Goal: Transaction & Acquisition: Book appointment/travel/reservation

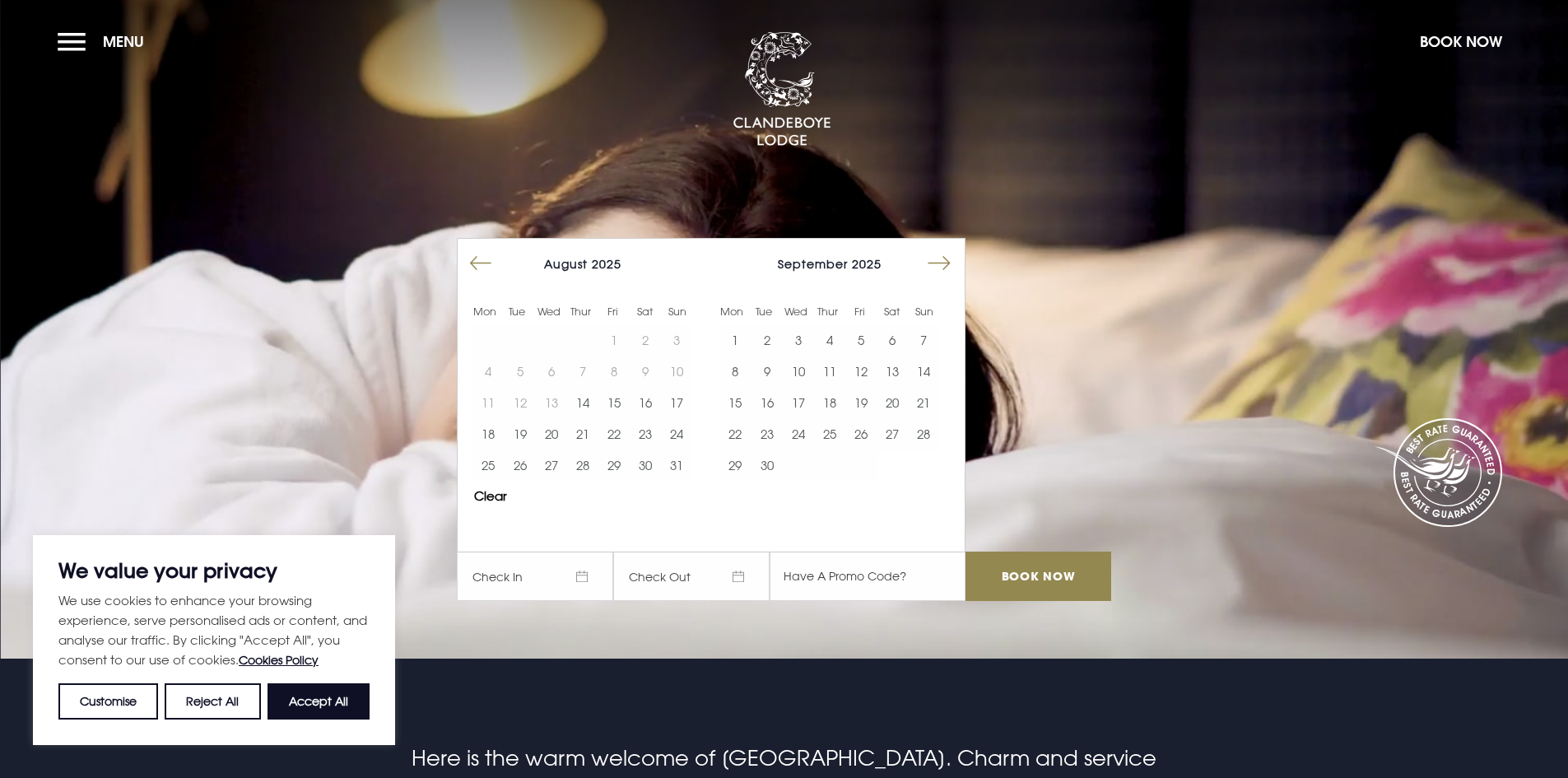
click at [948, 260] on button "Move forward to switch to the next month." at bounding box center [939, 263] width 32 height 32
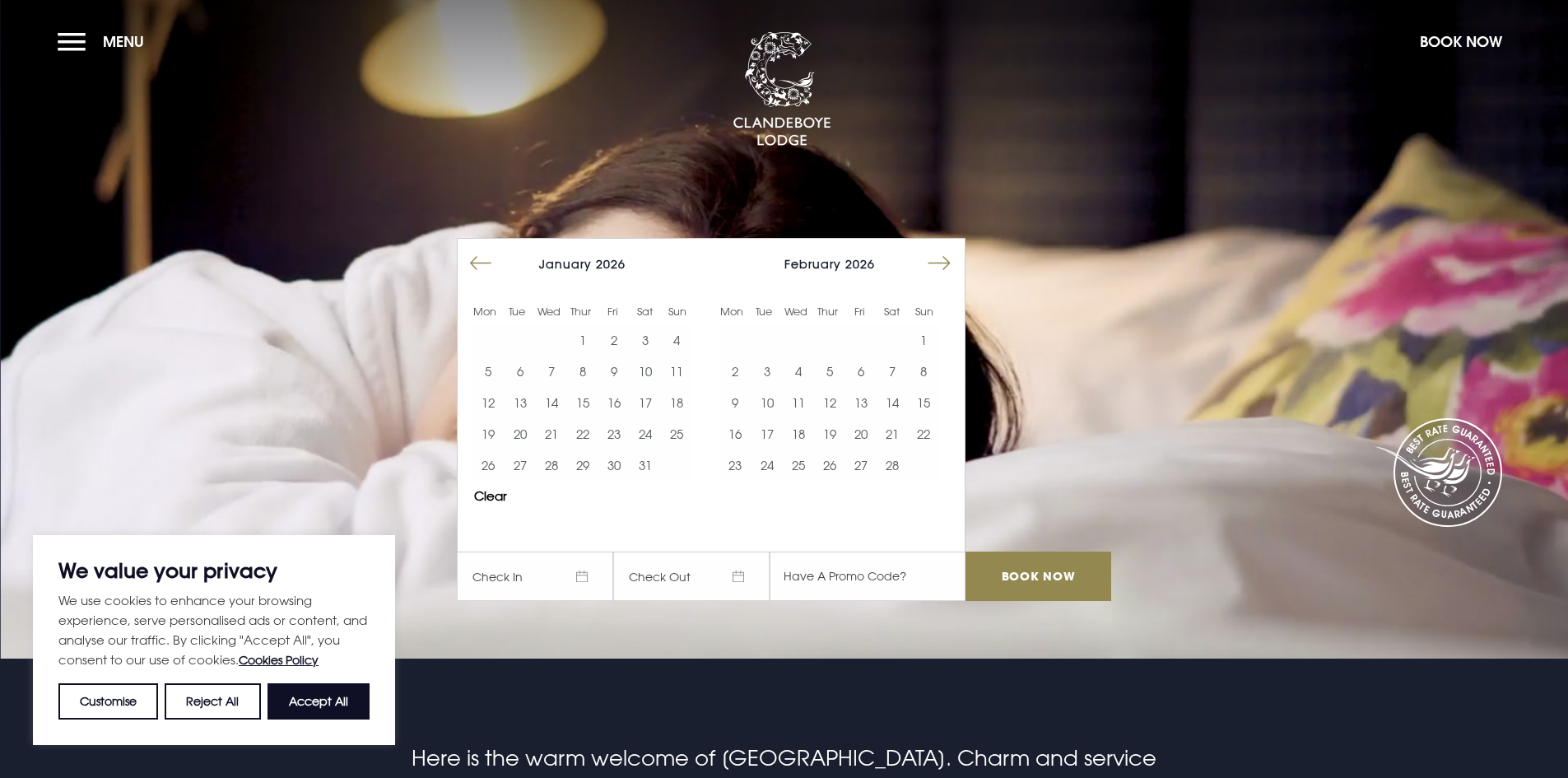
click at [948, 260] on button "Move forward to switch to the next month." at bounding box center [939, 263] width 32 height 32
click at [651, 436] on button "21" at bounding box center [646, 434] width 32 height 32
click at [682, 435] on button "22" at bounding box center [677, 434] width 32 height 32
click at [807, 569] on input "text" at bounding box center [867, 577] width 196 height 49
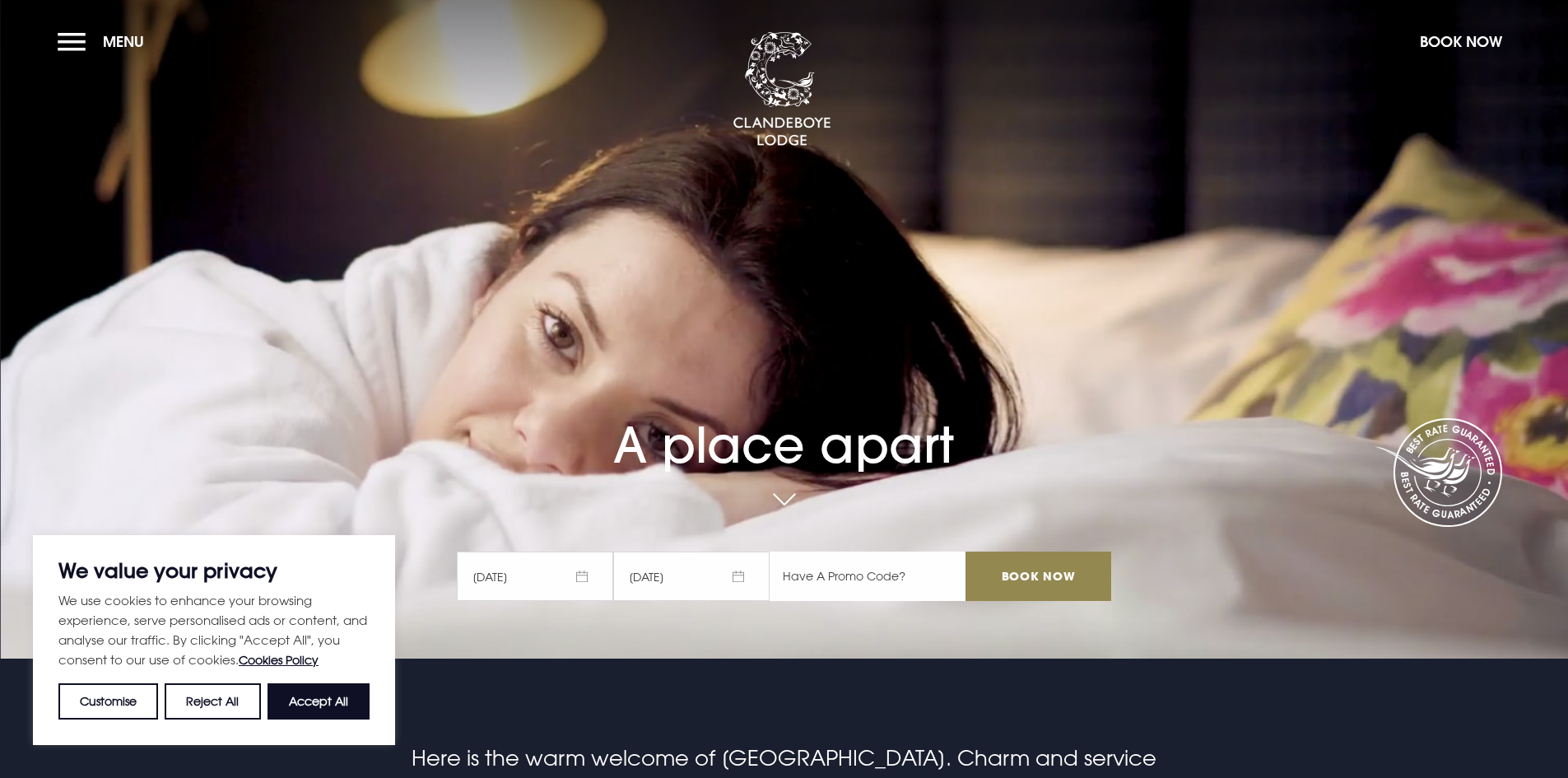
paste input "RORY20"
type input "RORY20"
drag, startPoint x: 1019, startPoint y: 571, endPoint x: 1009, endPoint y: 487, distance: 84.6
click at [1032, 572] on input "Book Now" at bounding box center [1038, 577] width 145 height 49
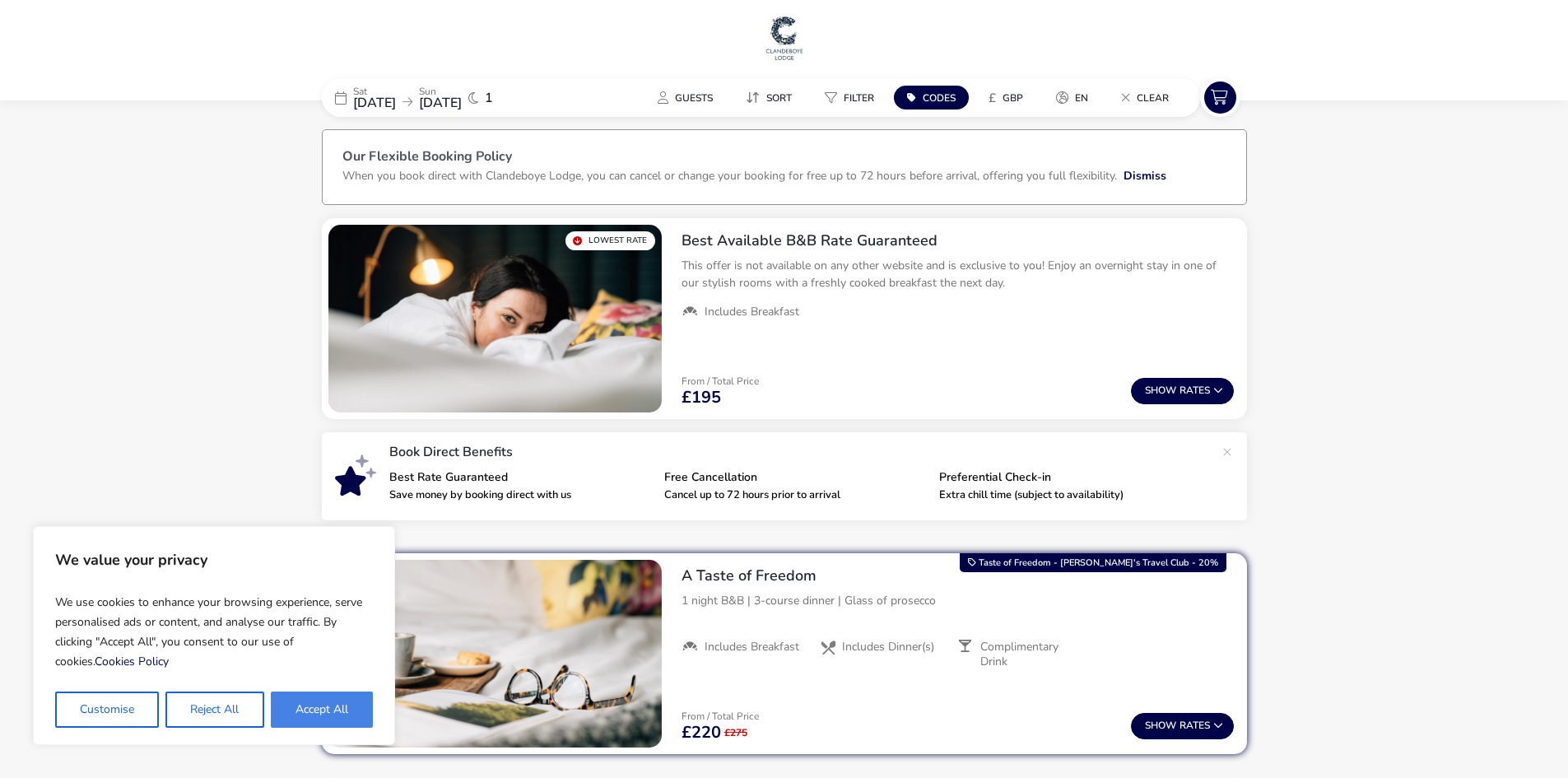
click at [323, 704] on button "Accept All" at bounding box center [322, 710] width 102 height 36
checkbox input "true"
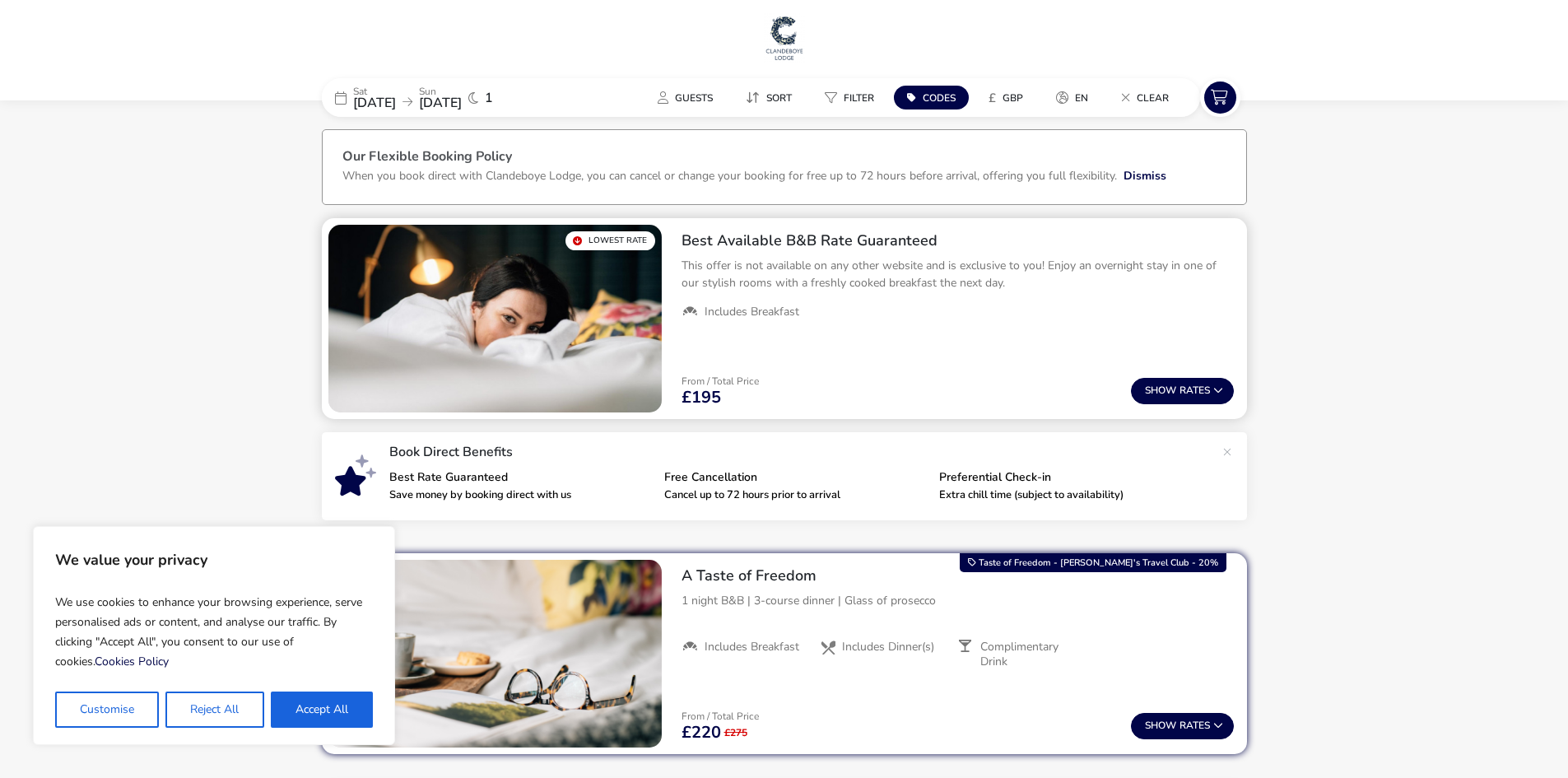
checkbox input "true"
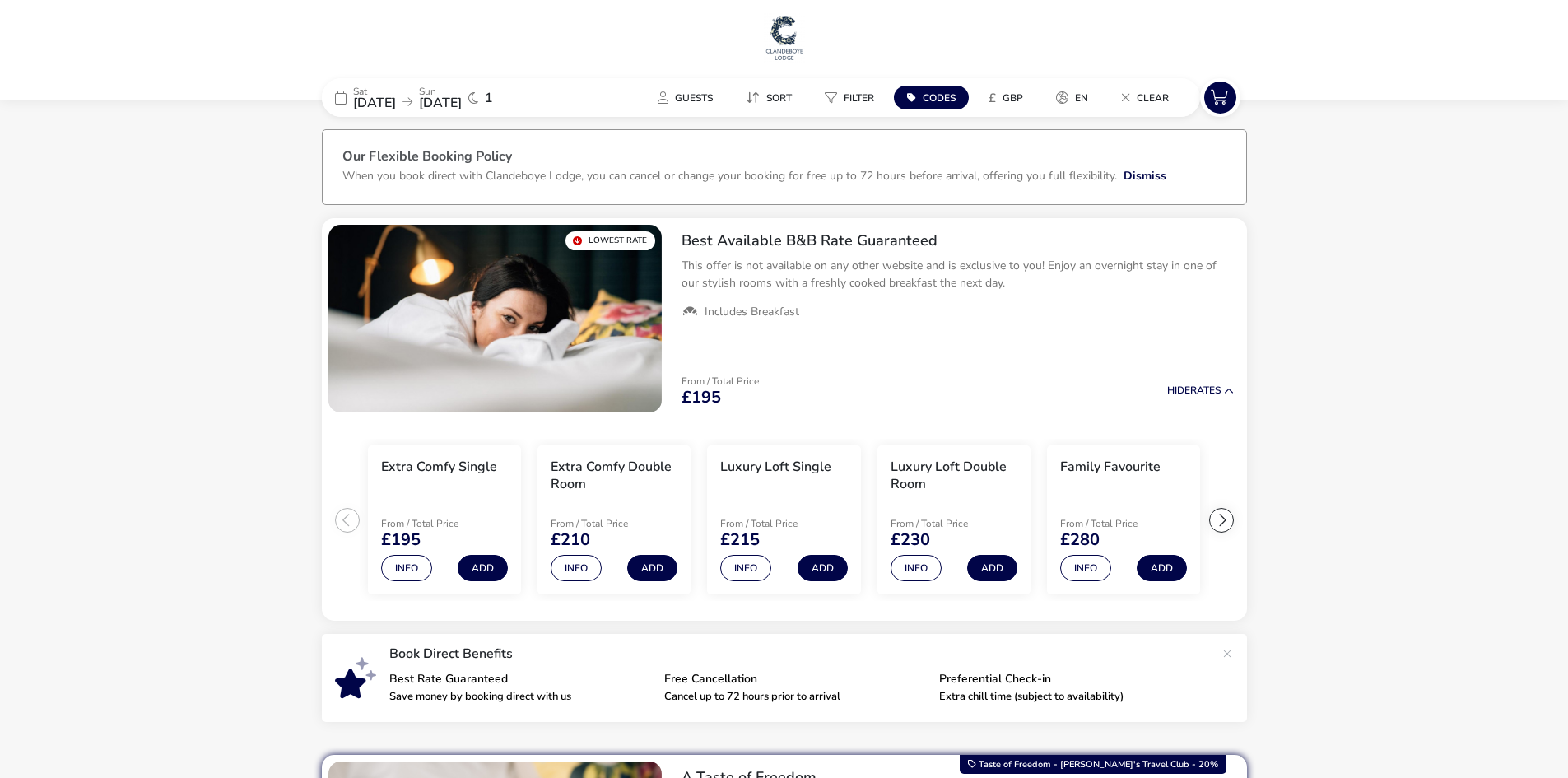
click at [435, 98] on div "Sat 21 Mar 2026 Sun 22 Mar 2026" at bounding box center [407, 98] width 108 height 23
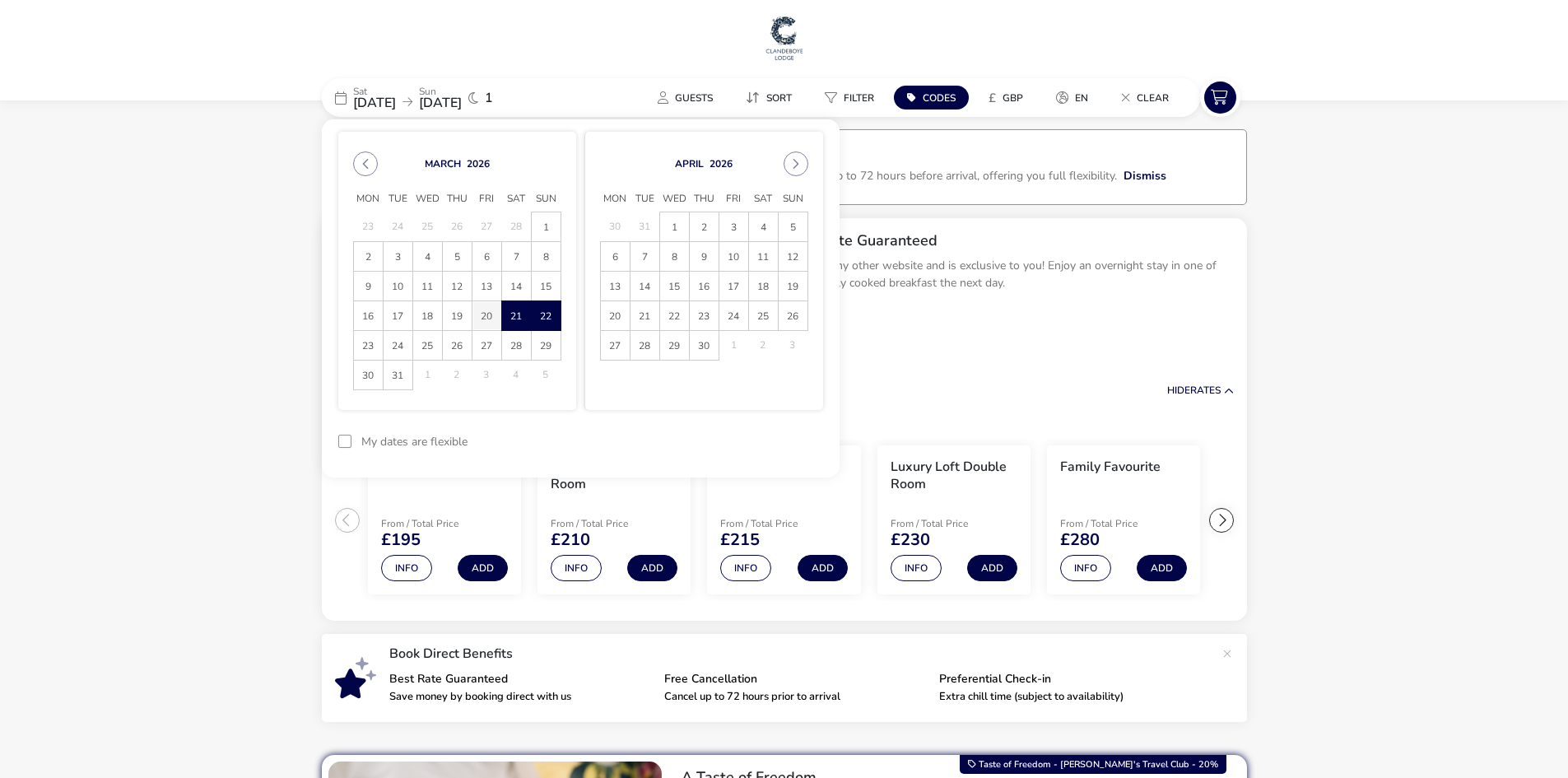
click at [487, 314] on span "20" at bounding box center [486, 316] width 29 height 29
click at [526, 313] on span "21" at bounding box center [516, 316] width 29 height 29
click at [785, 437] on button "Apply Dates" at bounding box center [773, 442] width 101 height 38
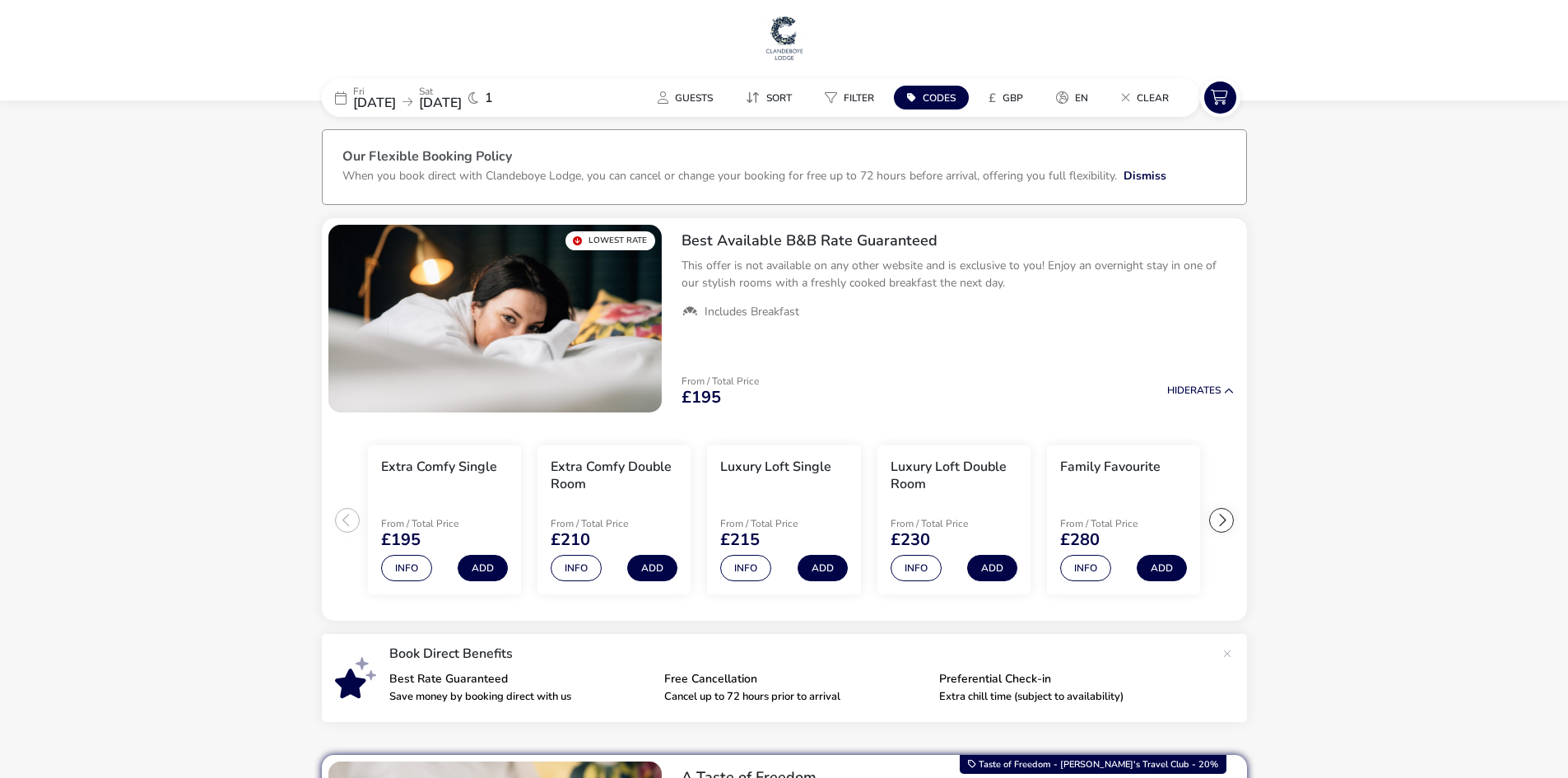
click at [396, 97] on span "20 Mar 2026" at bounding box center [374, 103] width 42 height 18
click at [412, 102] on icon at bounding box center [407, 103] width 10 height 12
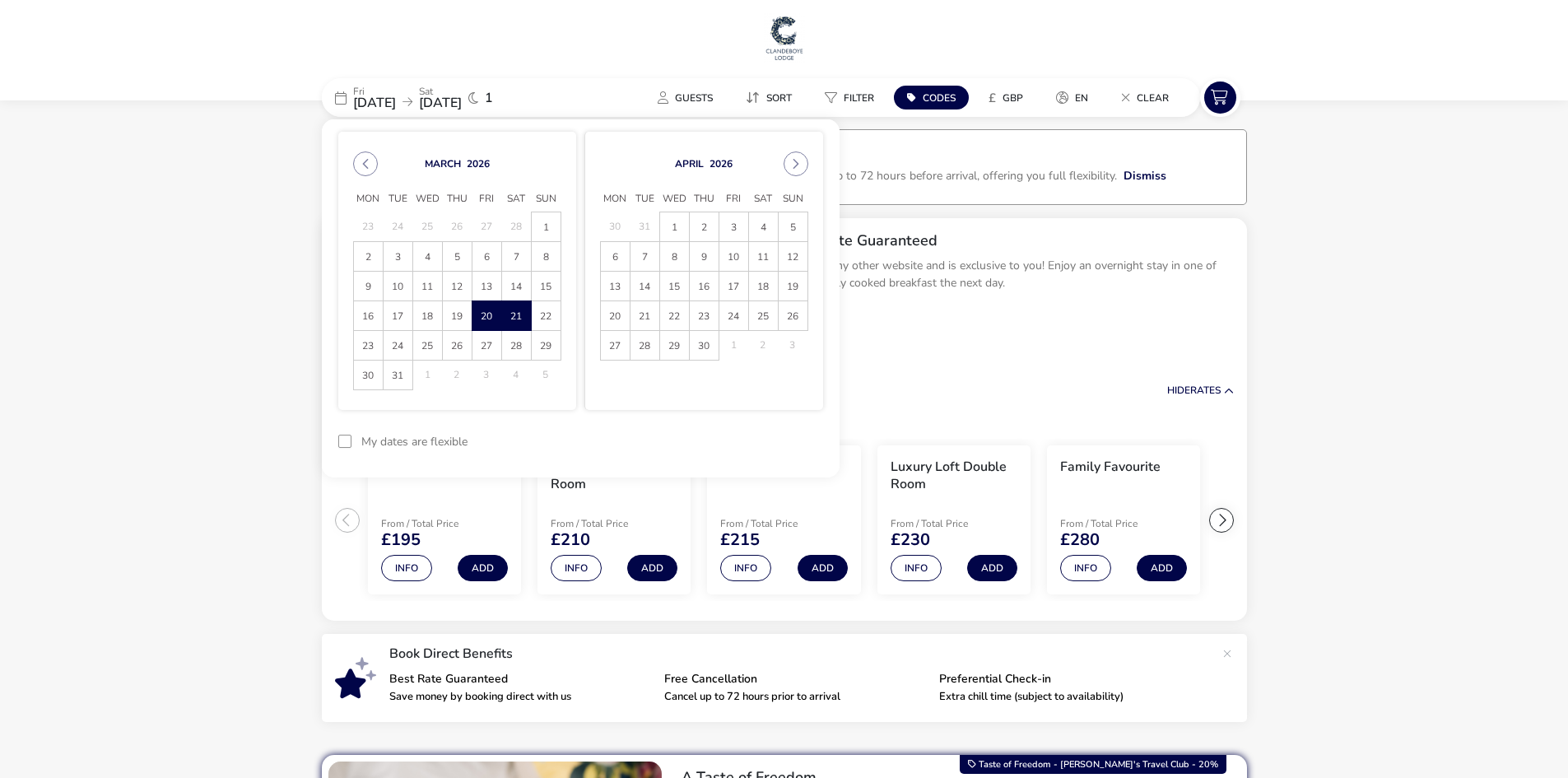
click at [517, 317] on span "21" at bounding box center [516, 316] width 29 height 29
click at [548, 317] on span "22" at bounding box center [546, 316] width 29 height 29
click at [760, 433] on button "Apply Dates" at bounding box center [773, 442] width 101 height 38
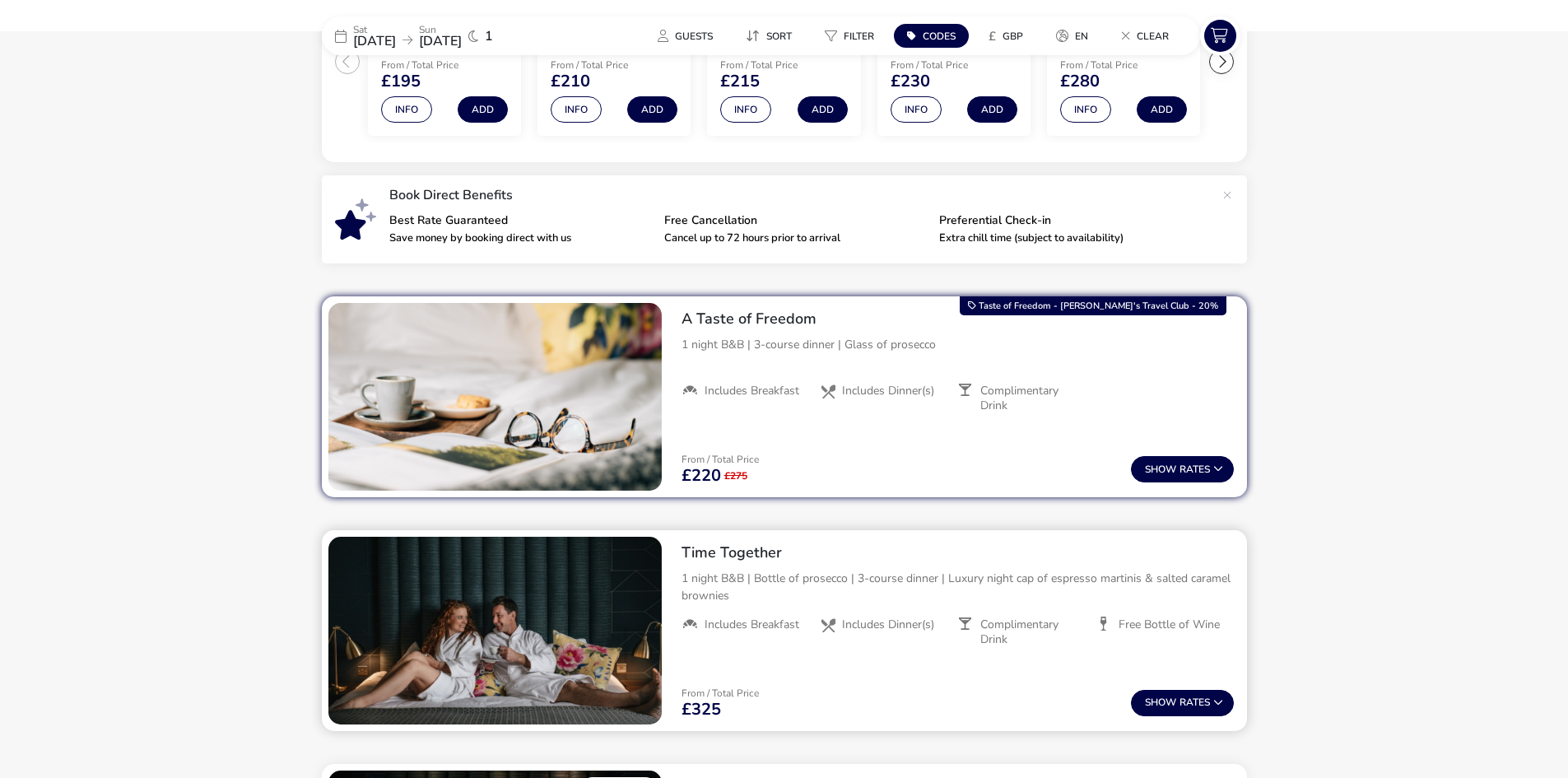
scroll to position [411, 0]
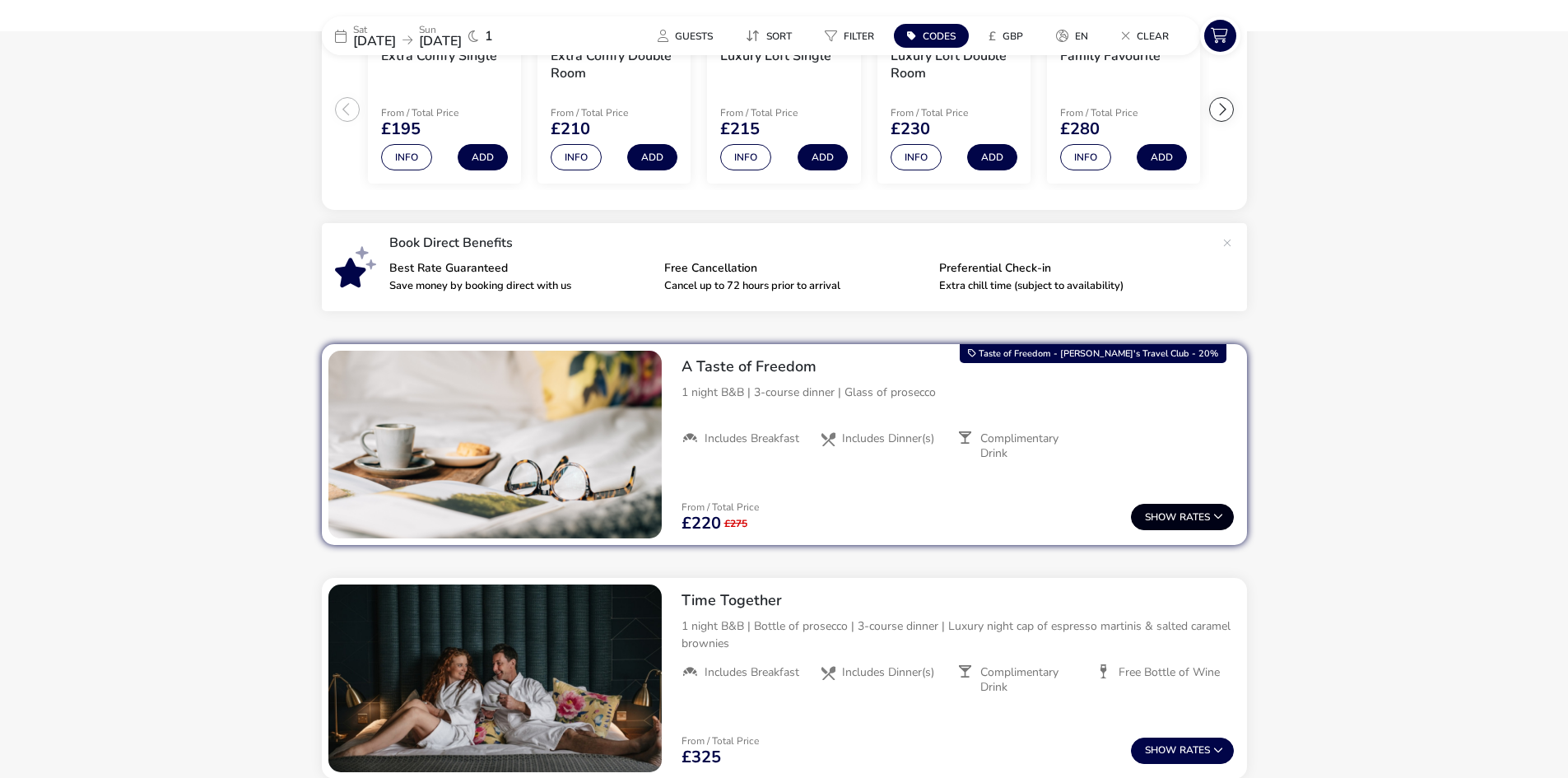
click at [1158, 507] on button "Show Rates" at bounding box center [1183, 517] width 102 height 27
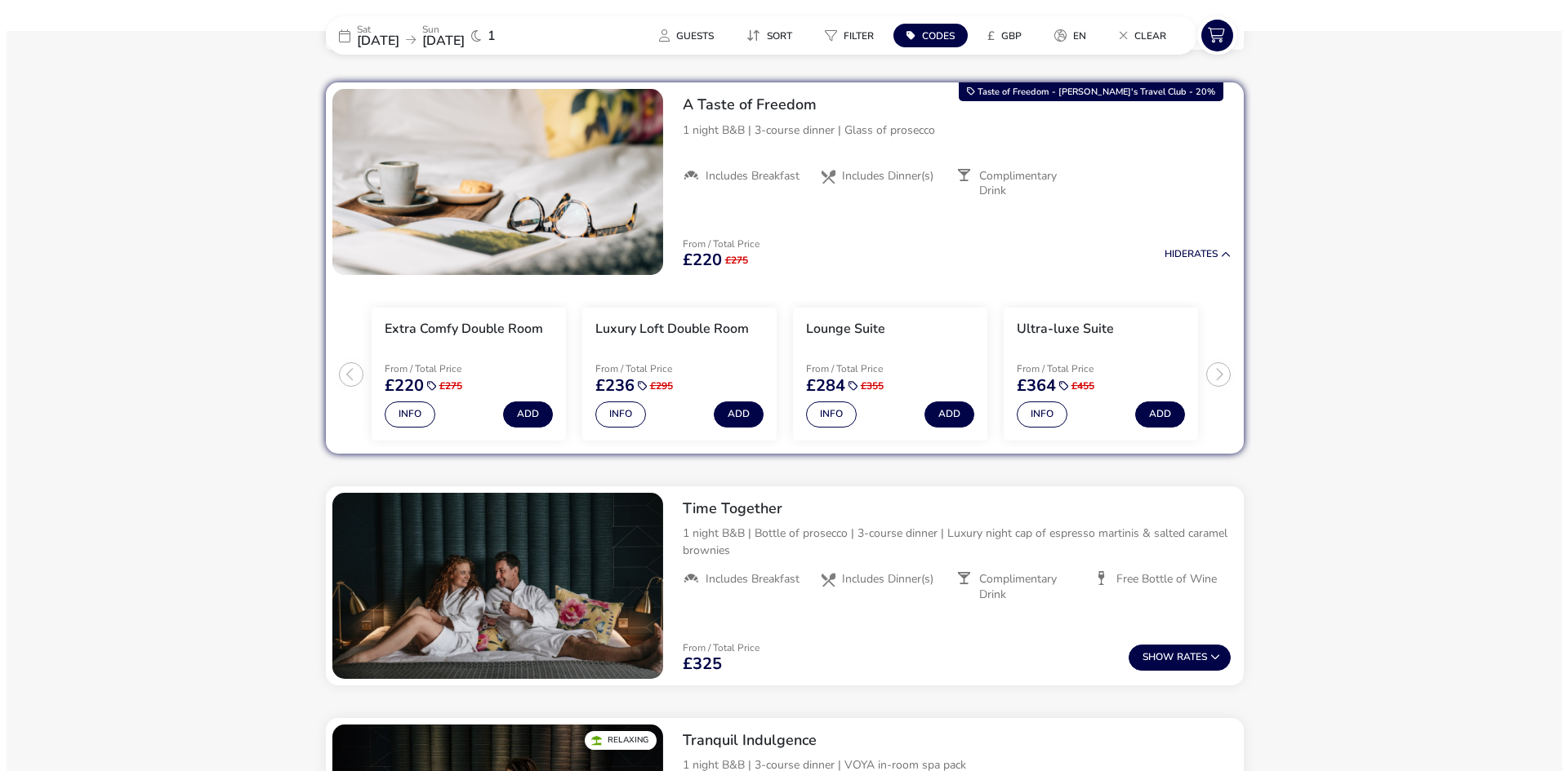
scroll to position [666, 0]
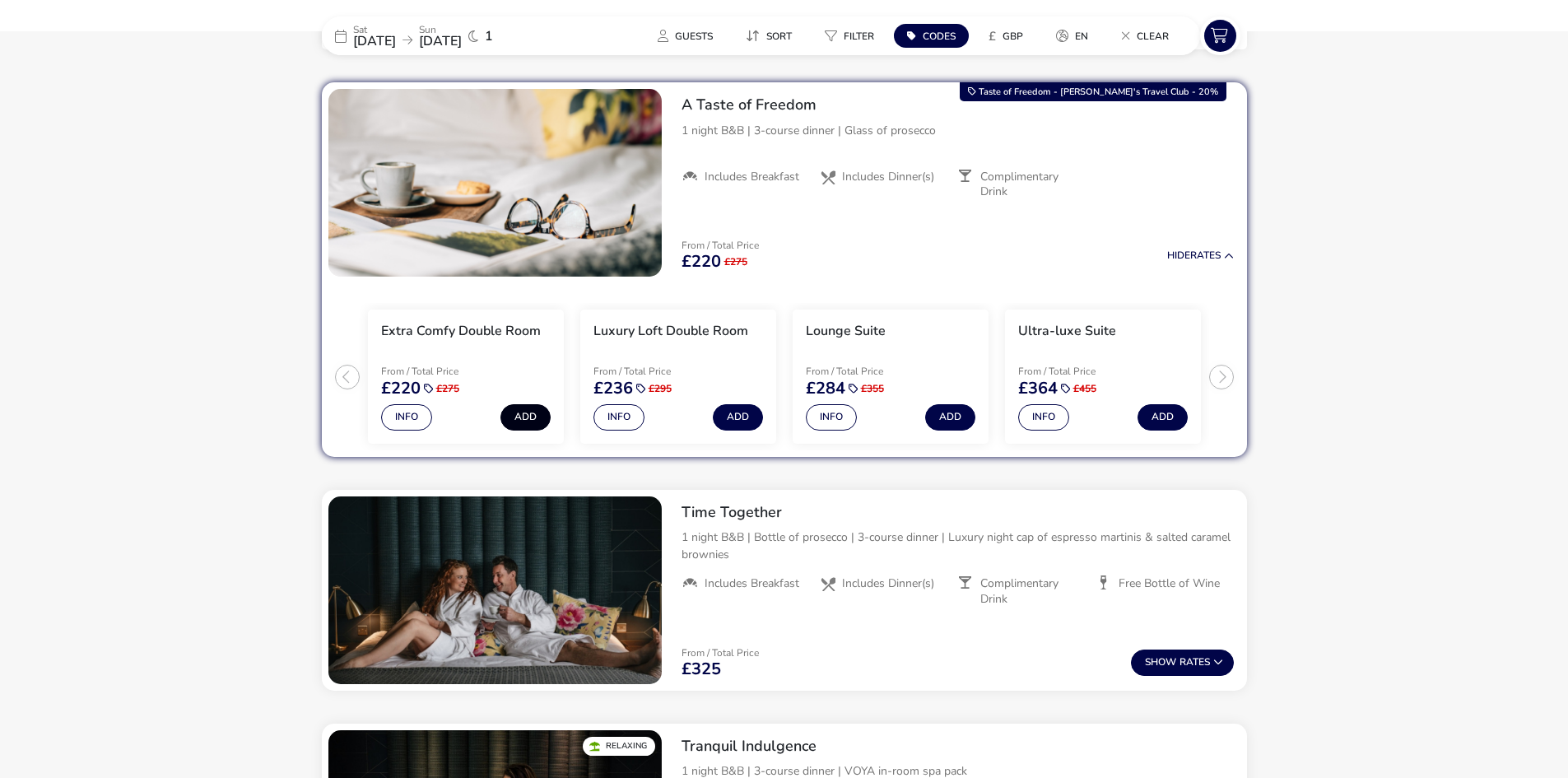
click at [517, 409] on button "Add" at bounding box center [525, 417] width 50 height 27
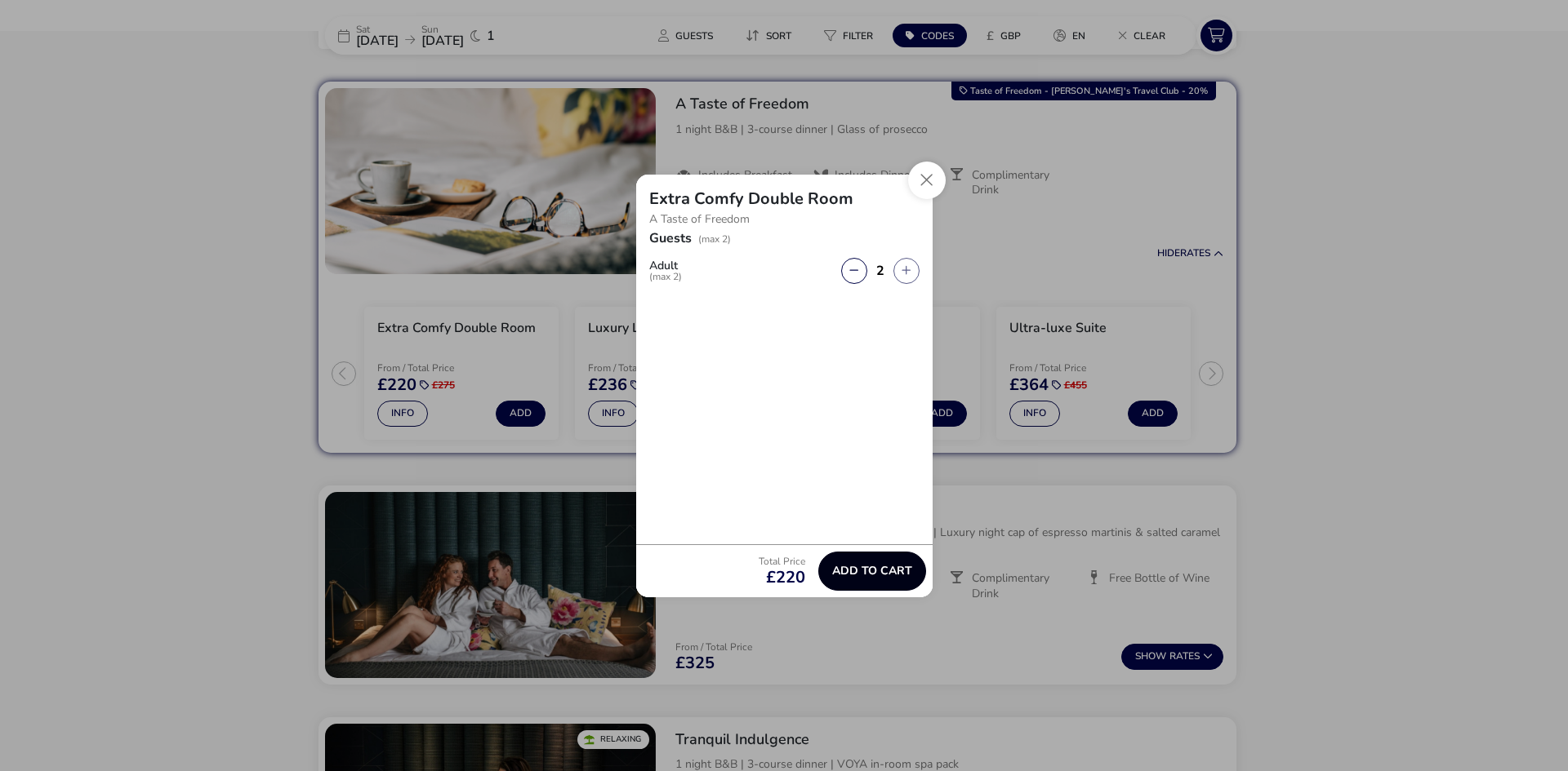
click at [870, 567] on span "Add to cart" at bounding box center [872, 571] width 80 height 13
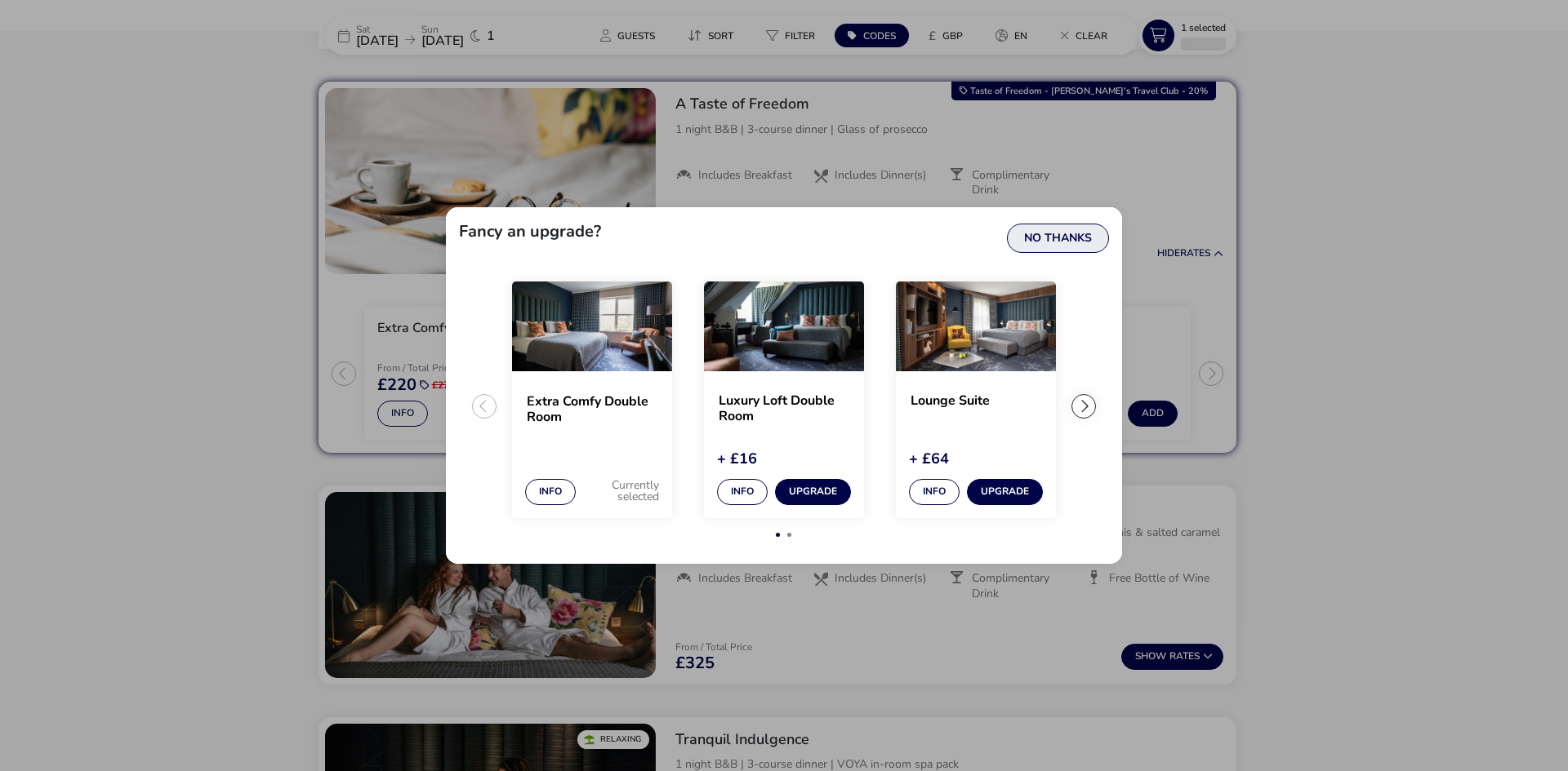
click at [1046, 236] on button "No Thanks" at bounding box center [1058, 238] width 102 height 29
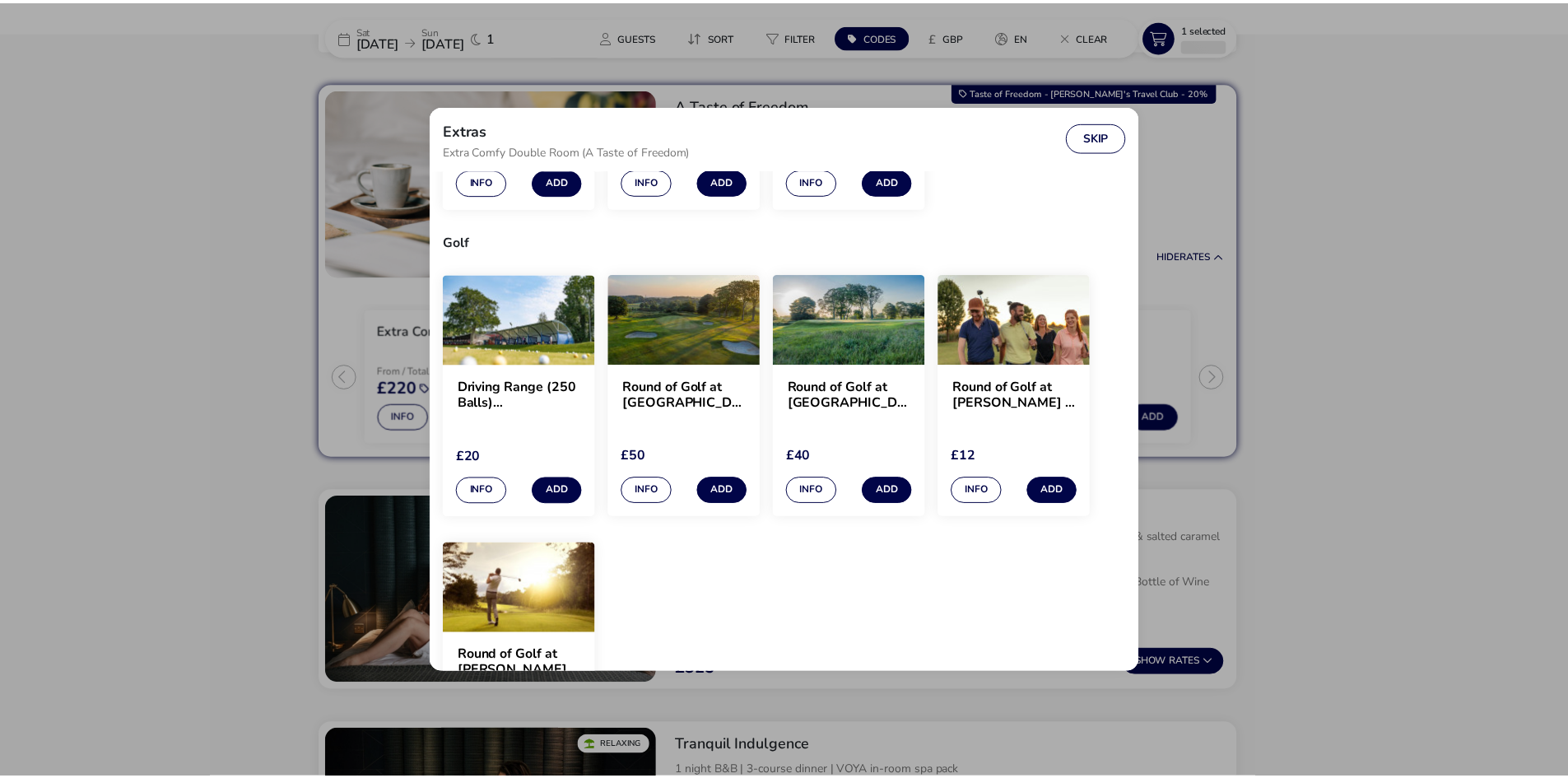
scroll to position [1293, 0]
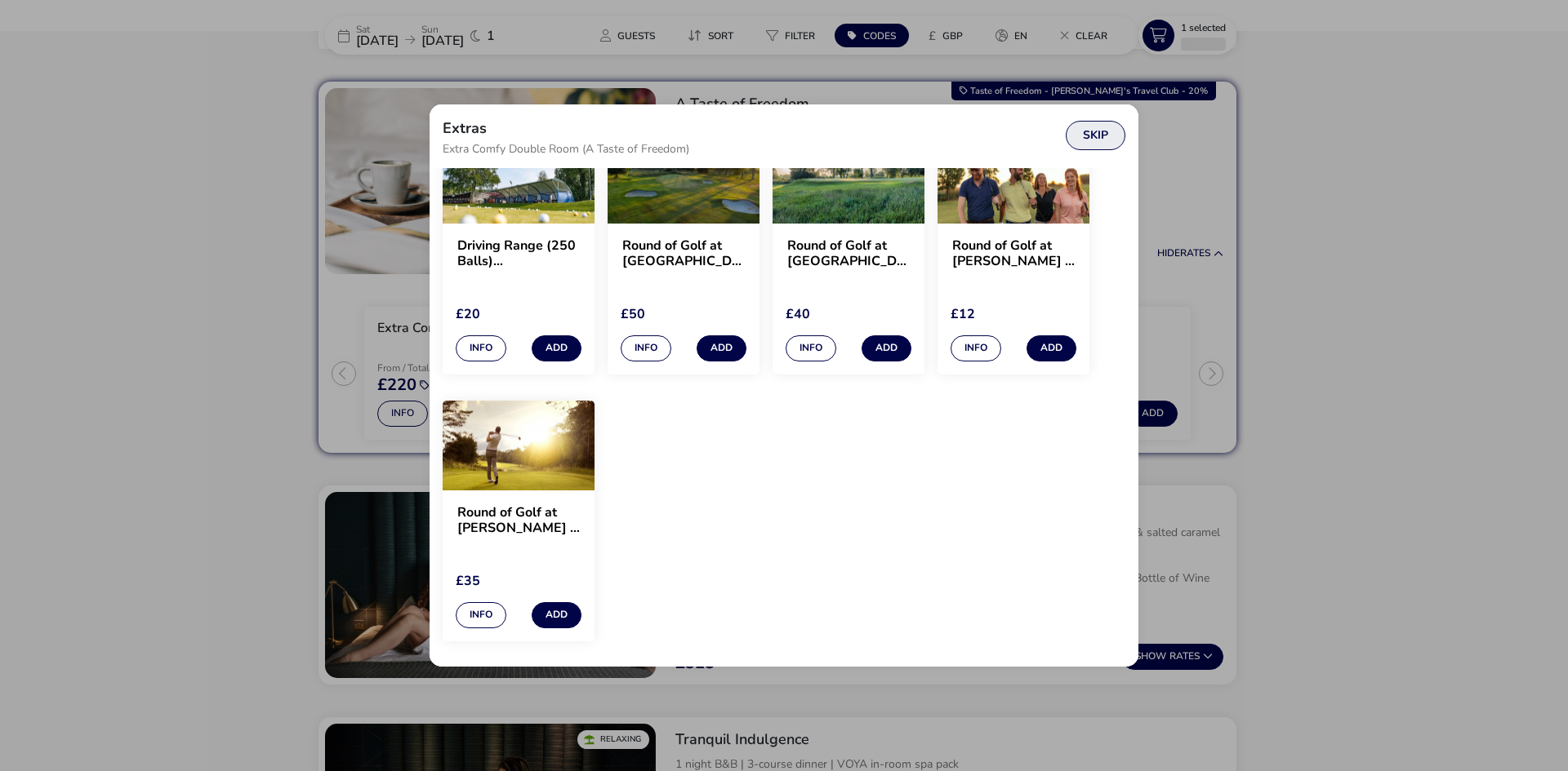
click at [1116, 138] on button "Skip" at bounding box center [1095, 136] width 60 height 29
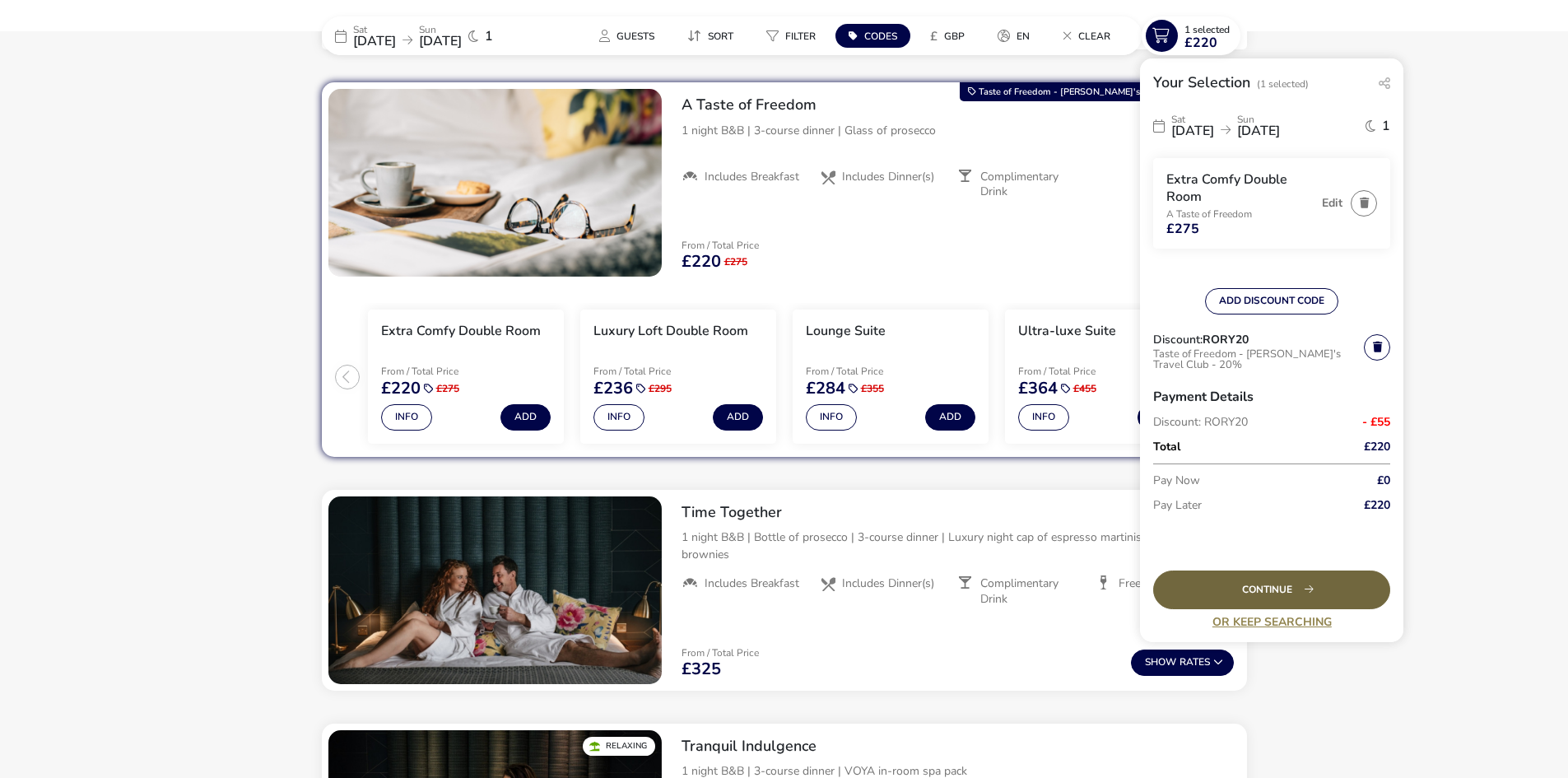
click at [1218, 587] on div "Continue" at bounding box center [1271, 590] width 238 height 38
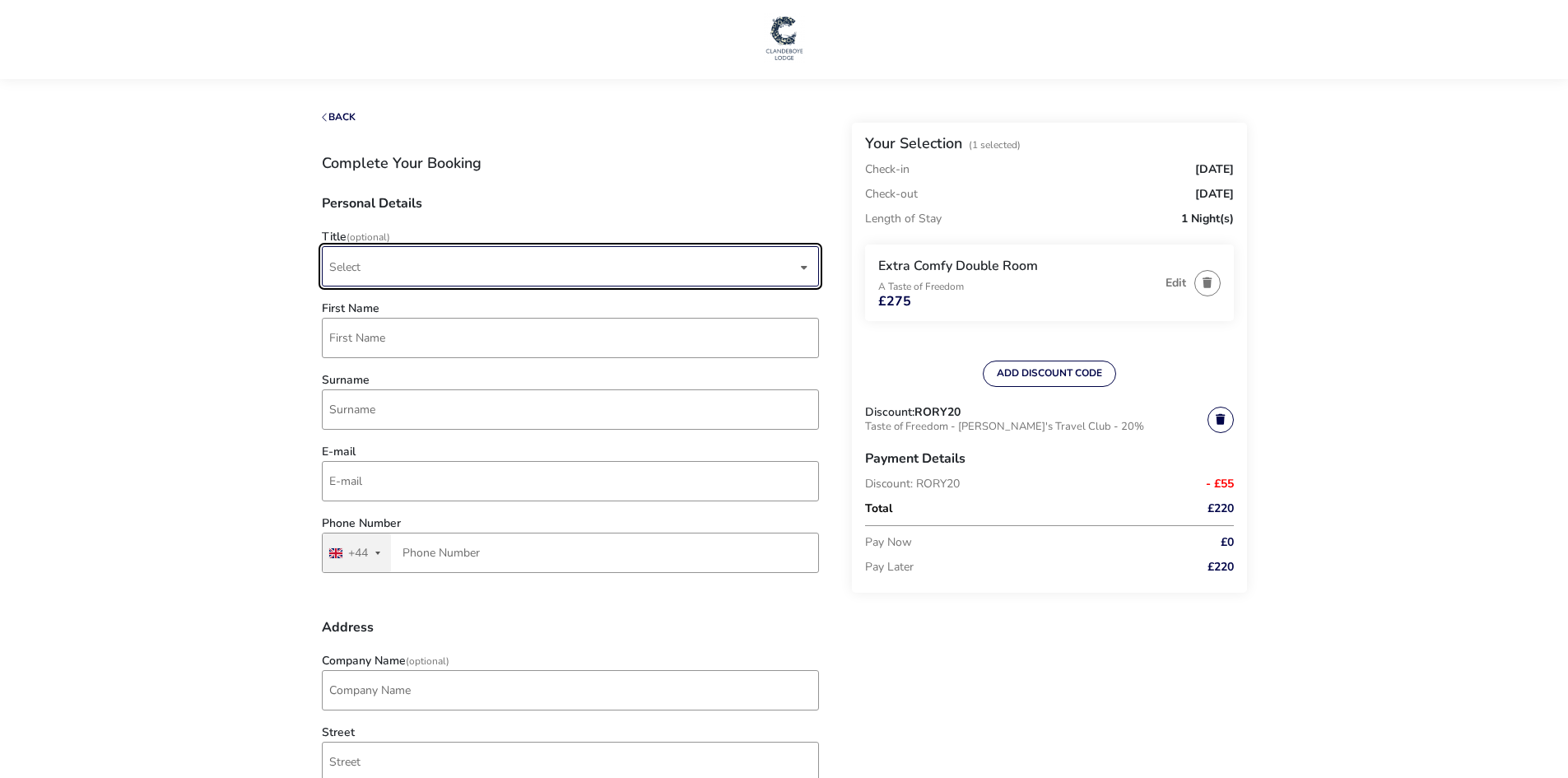
click at [394, 264] on span "Select" at bounding box center [563, 266] width 467 height 38
click at [379, 392] on li "Mrs" at bounding box center [571, 388] width 498 height 40
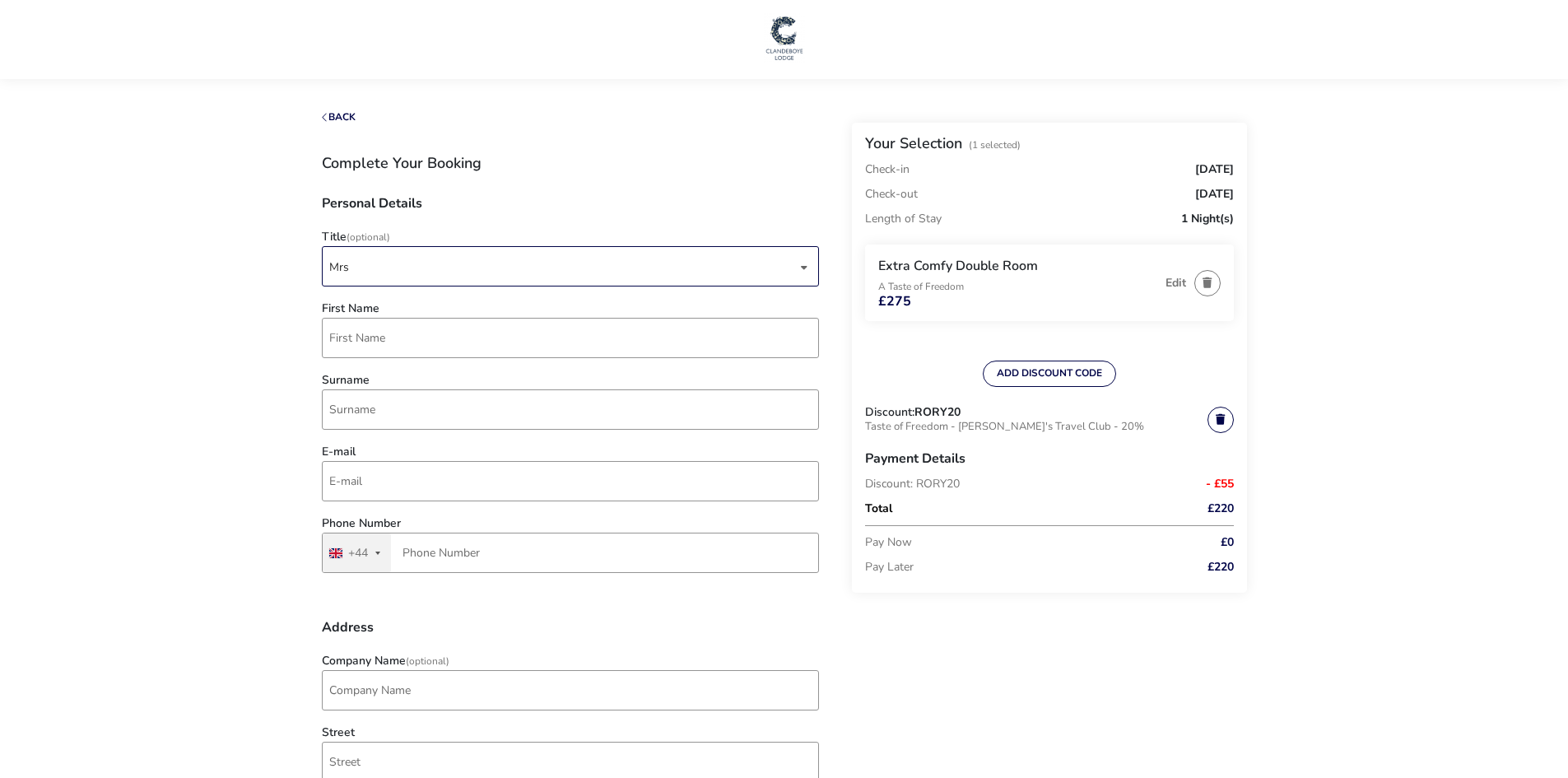
drag, startPoint x: 387, startPoint y: 308, endPoint x: 391, endPoint y: 322, distance: 14.6
click at [388, 307] on div "First Name" at bounding box center [570, 334] width 513 height 63
click at [390, 342] on input "First Name" at bounding box center [571, 337] width 498 height 40
type input "Naomi"
drag, startPoint x: 410, startPoint y: 408, endPoint x: 410, endPoint y: 418, distance: 10.0
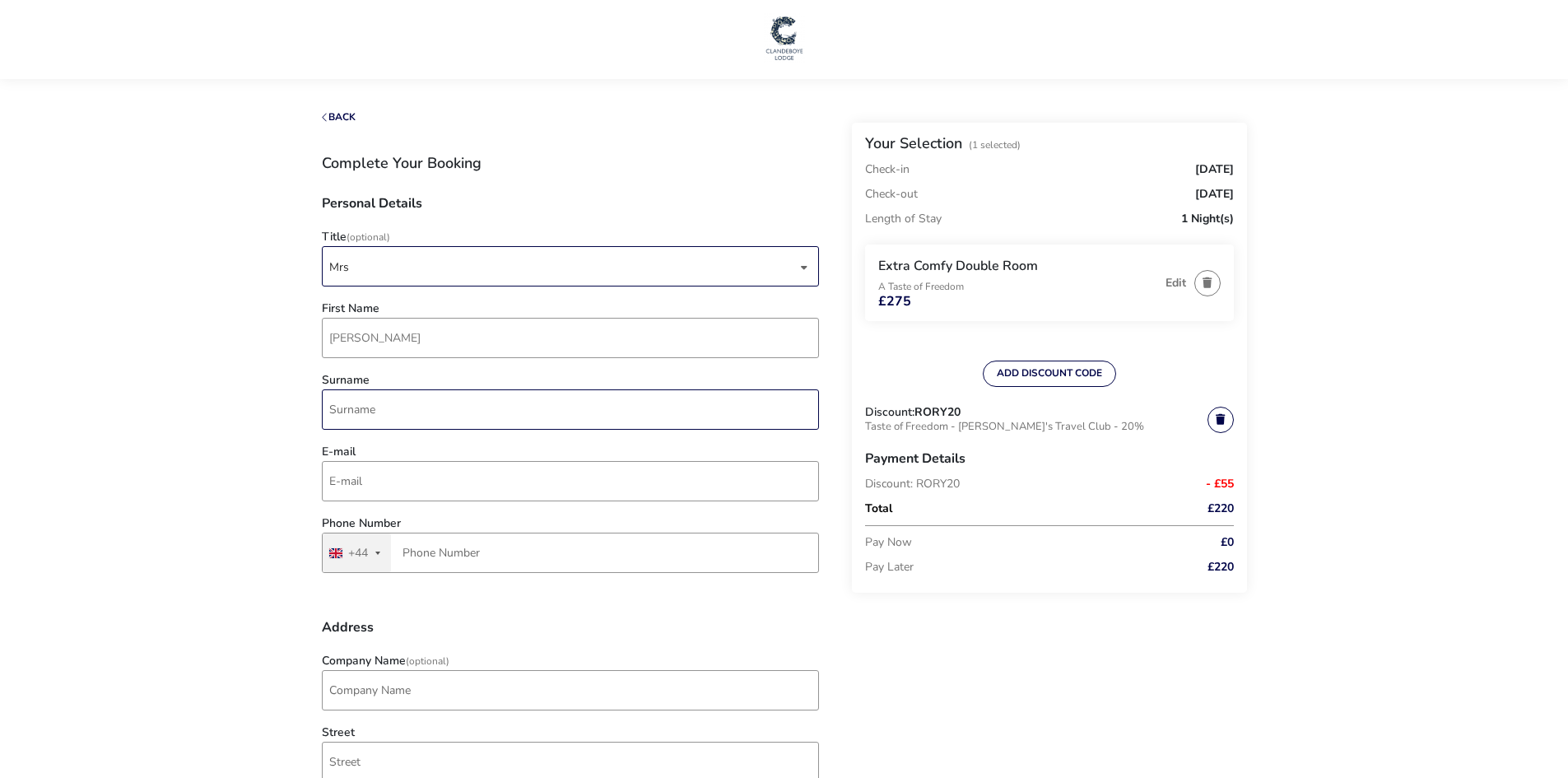
click at [410, 411] on input "Surname" at bounding box center [571, 409] width 498 height 40
type input "Blair"
click at [412, 488] on input "E-mail" at bounding box center [571, 481] width 498 height 40
type input "naomiblair@talktalk.net"
click at [446, 560] on input "Phone Number" at bounding box center [571, 552] width 498 height 40
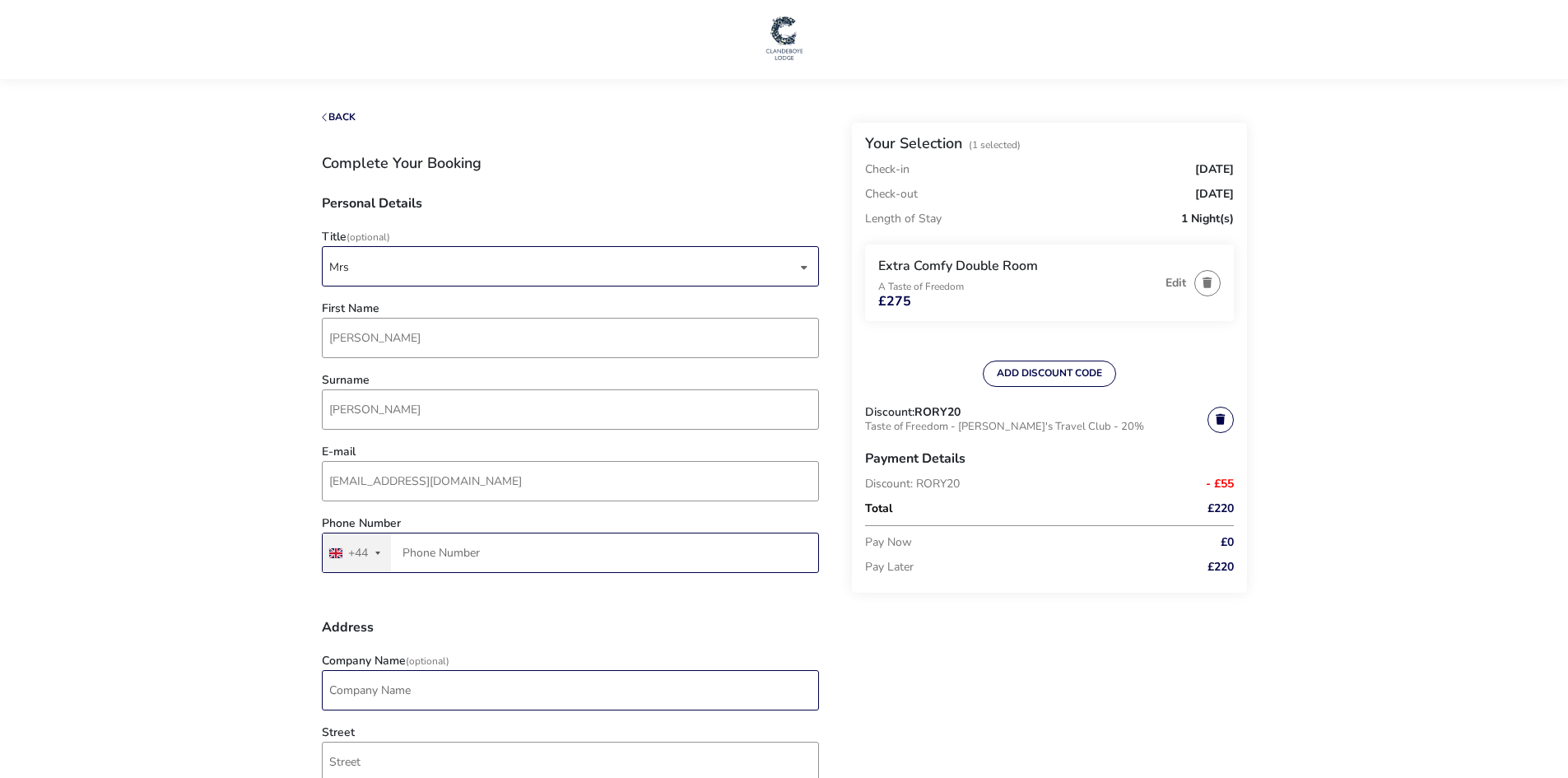
type input "7746 576810"
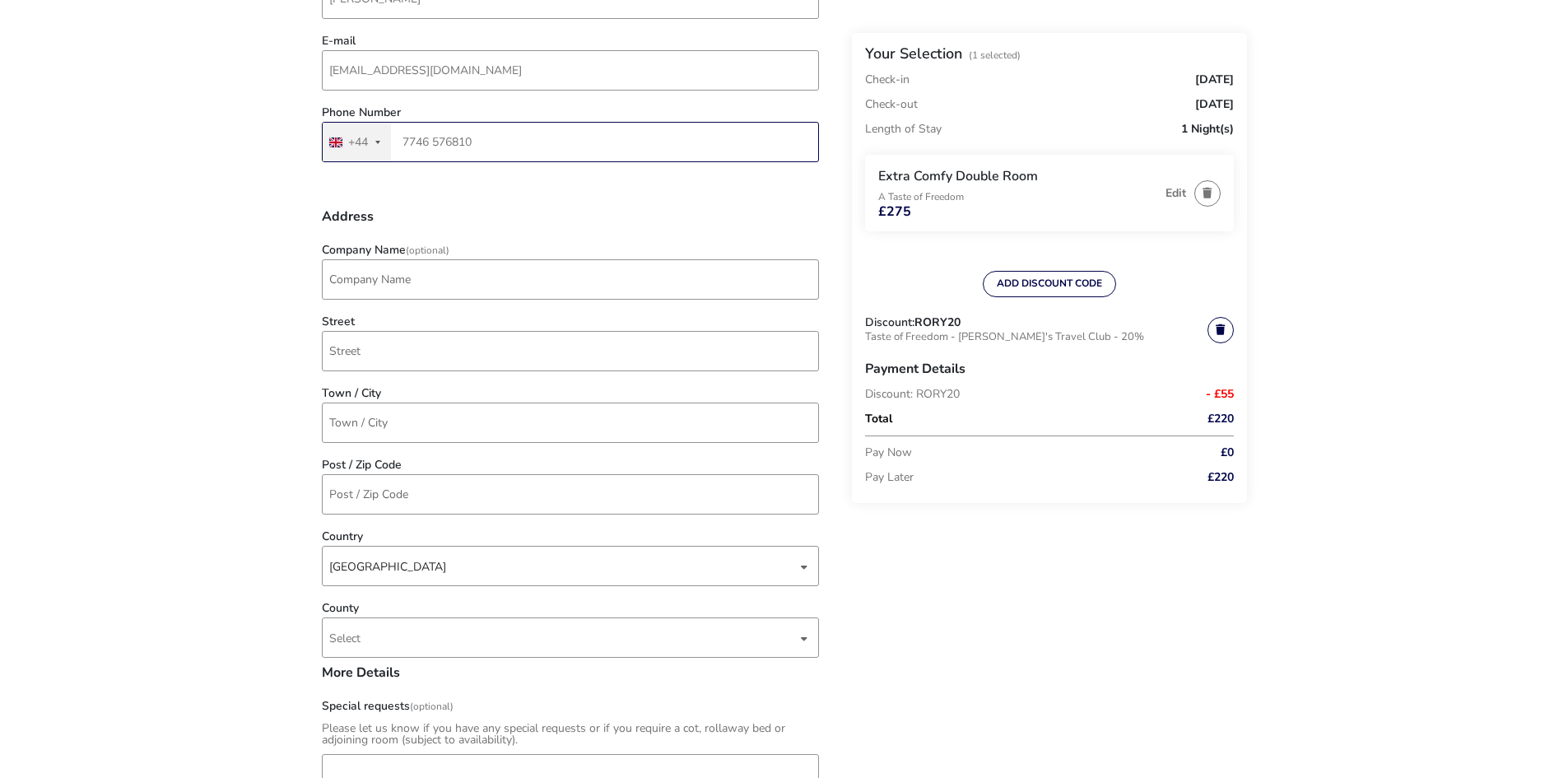
scroll to position [412, 0]
click at [413, 275] on input "Company Name (Optional)" at bounding box center [571, 278] width 498 height 40
click at [349, 344] on input "Street" at bounding box center [571, 350] width 498 height 40
type input "48 Brantwood Gardens"
click at [446, 428] on input "Town / City" at bounding box center [571, 422] width 498 height 40
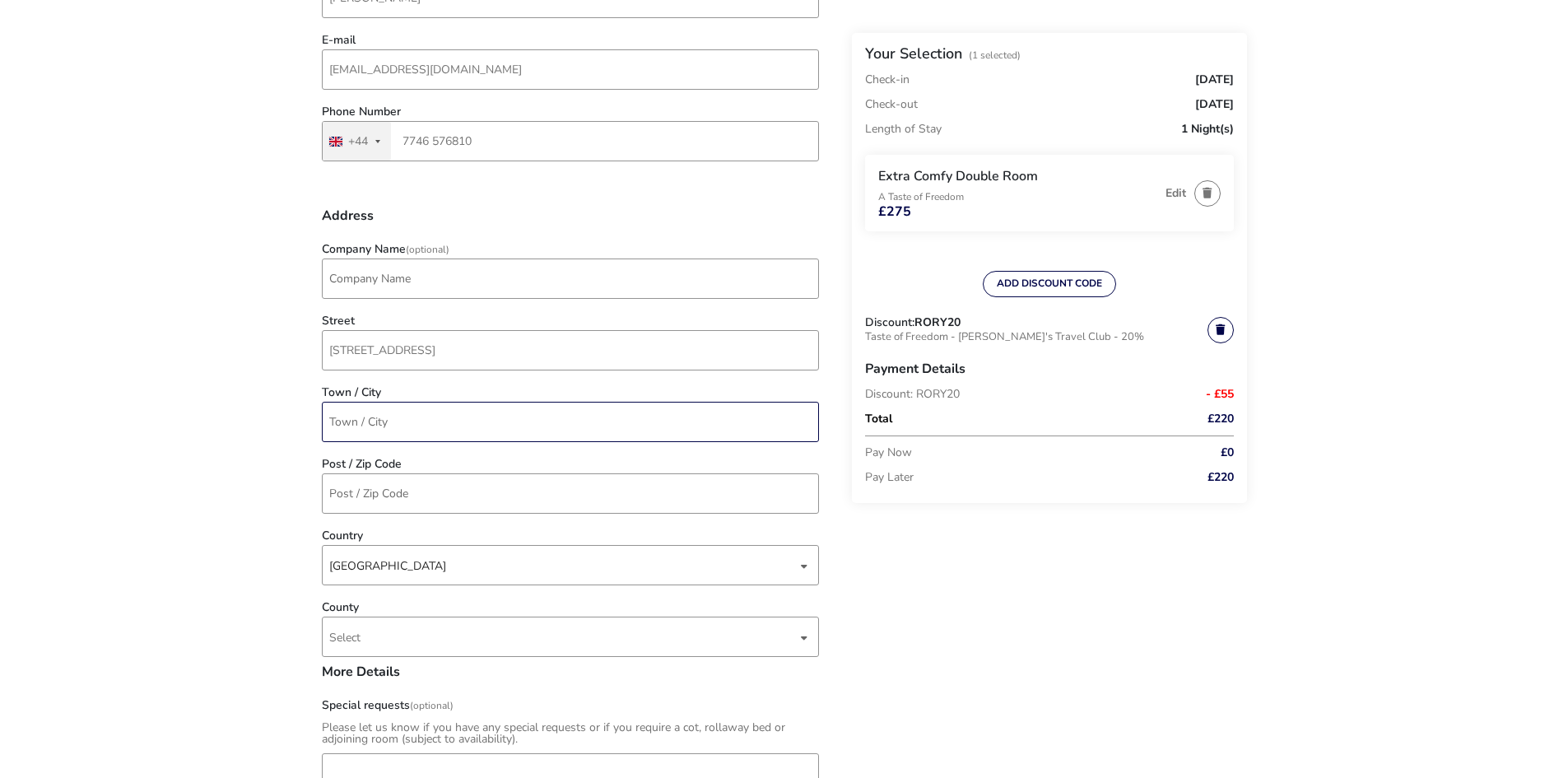
type input "Antrim"
drag, startPoint x: 413, startPoint y: 498, endPoint x: 419, endPoint y: 515, distance: 18.0
click at [413, 499] on input "Post / Zip Code" at bounding box center [571, 493] width 498 height 40
click at [417, 494] on input "Post / Zip Code" at bounding box center [571, 493] width 498 height 40
type input "BT41 1HR"
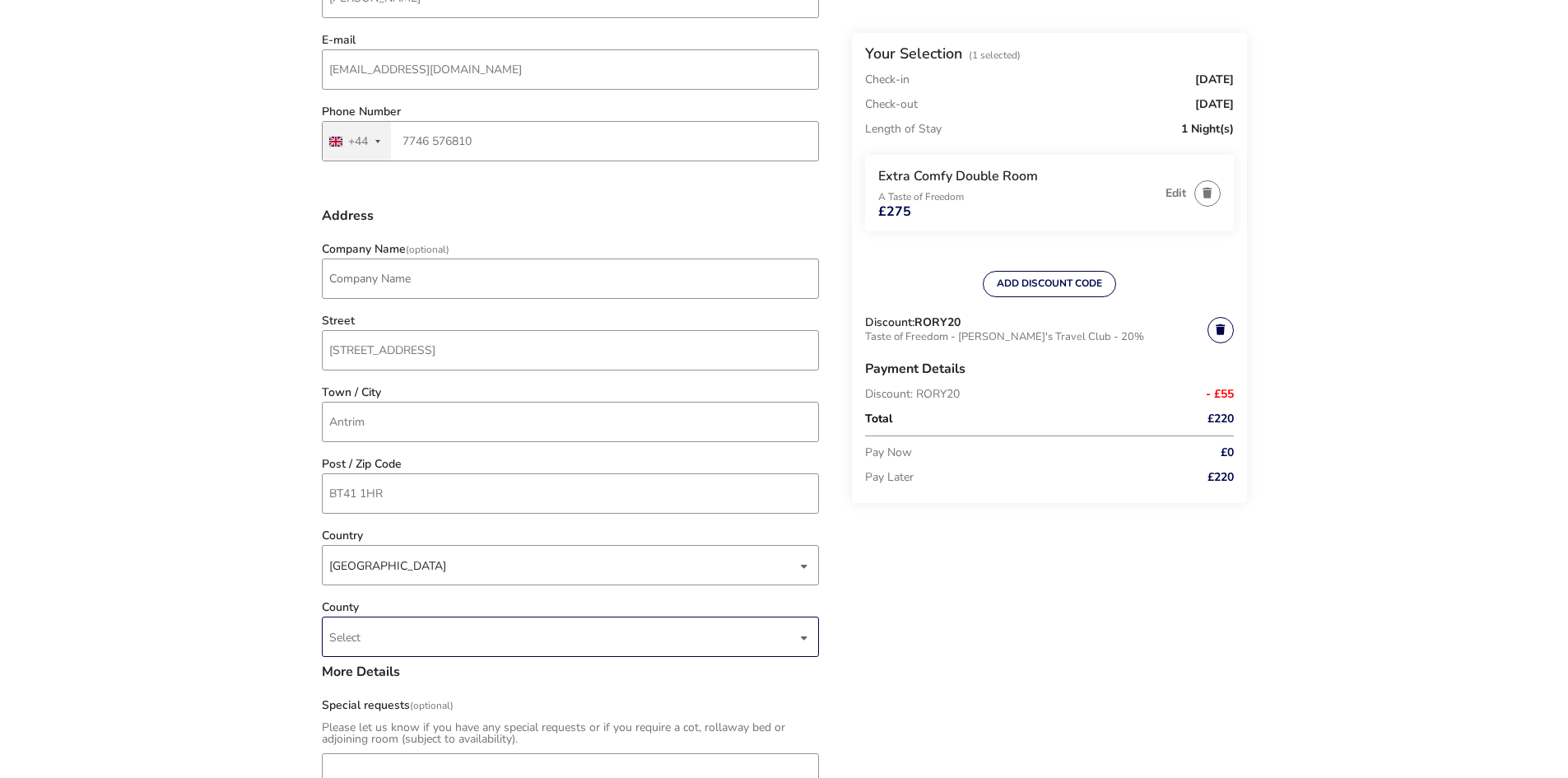
click at [415, 646] on span "Select" at bounding box center [563, 636] width 467 height 38
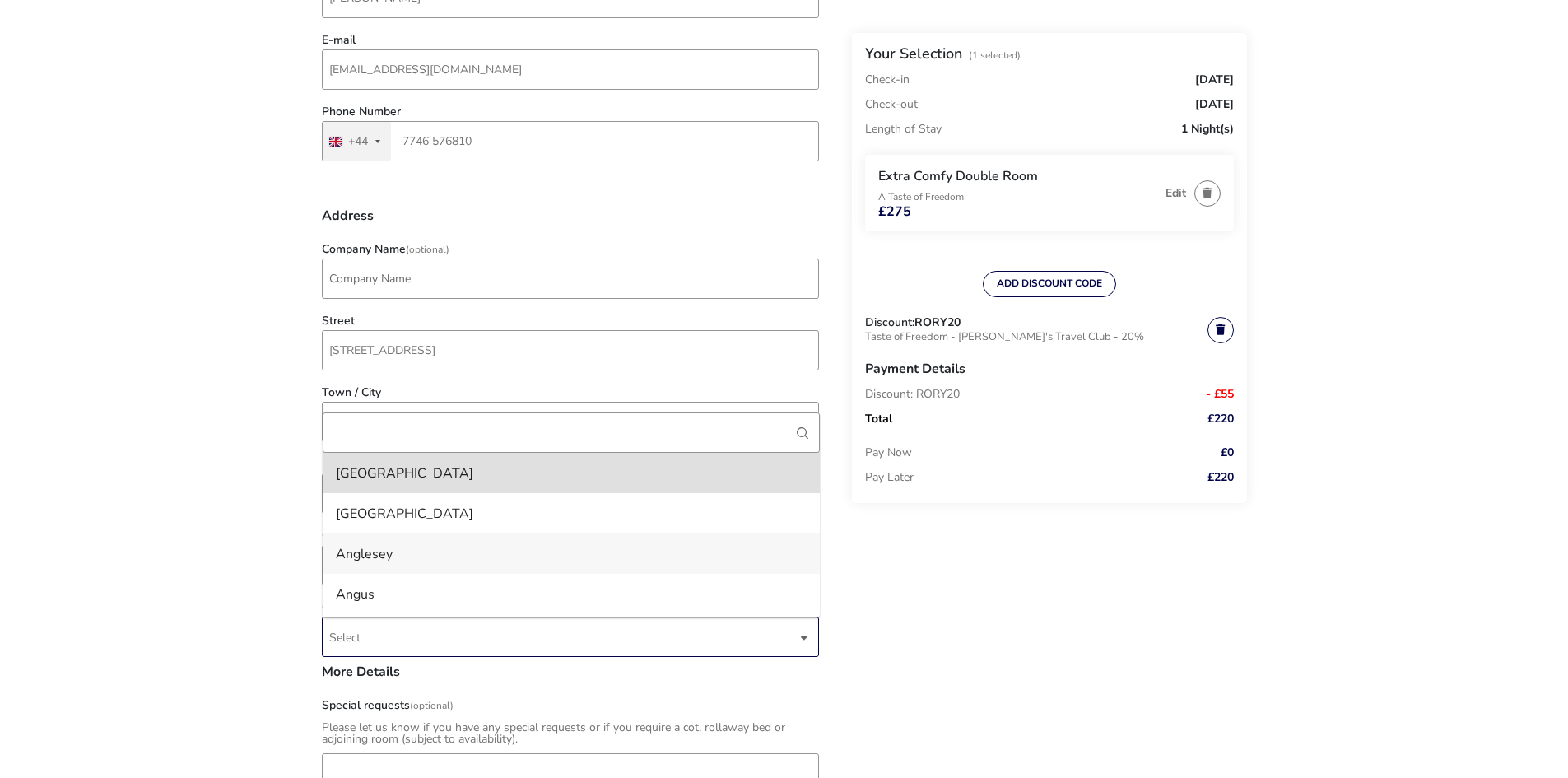
scroll to position [83, 0]
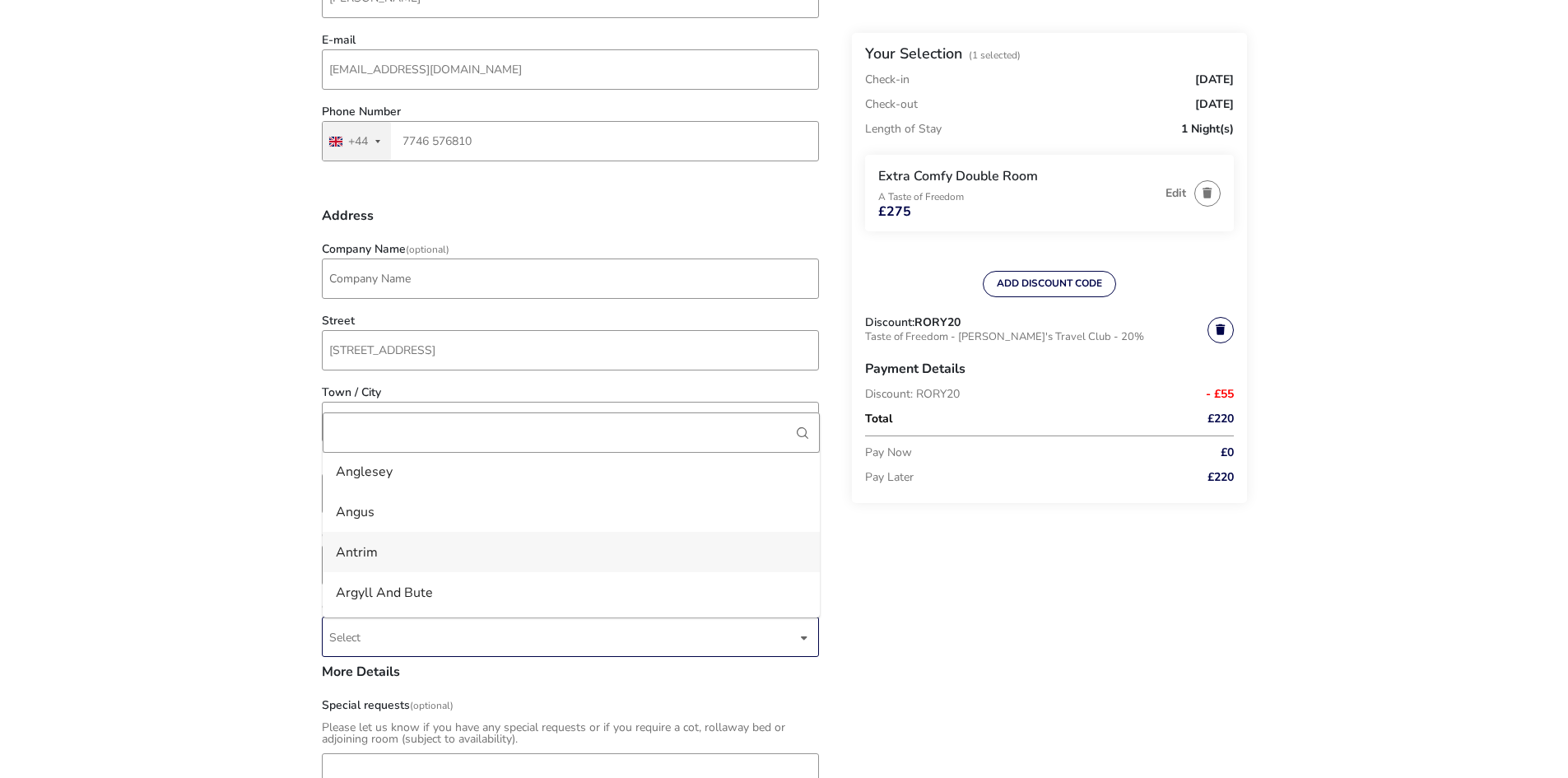
click at [414, 555] on li "Antrim" at bounding box center [571, 552] width 498 height 40
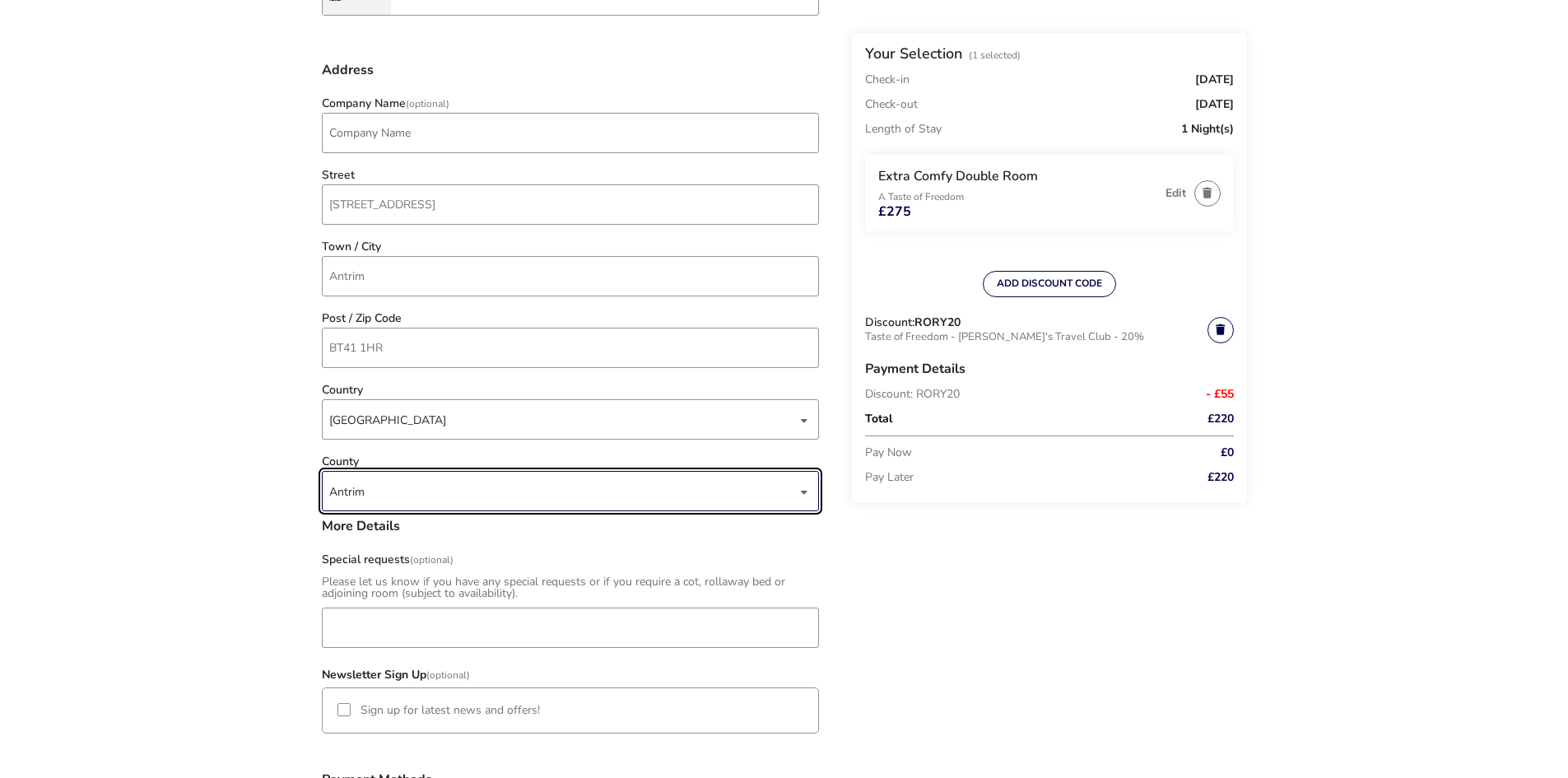
scroll to position [577, 0]
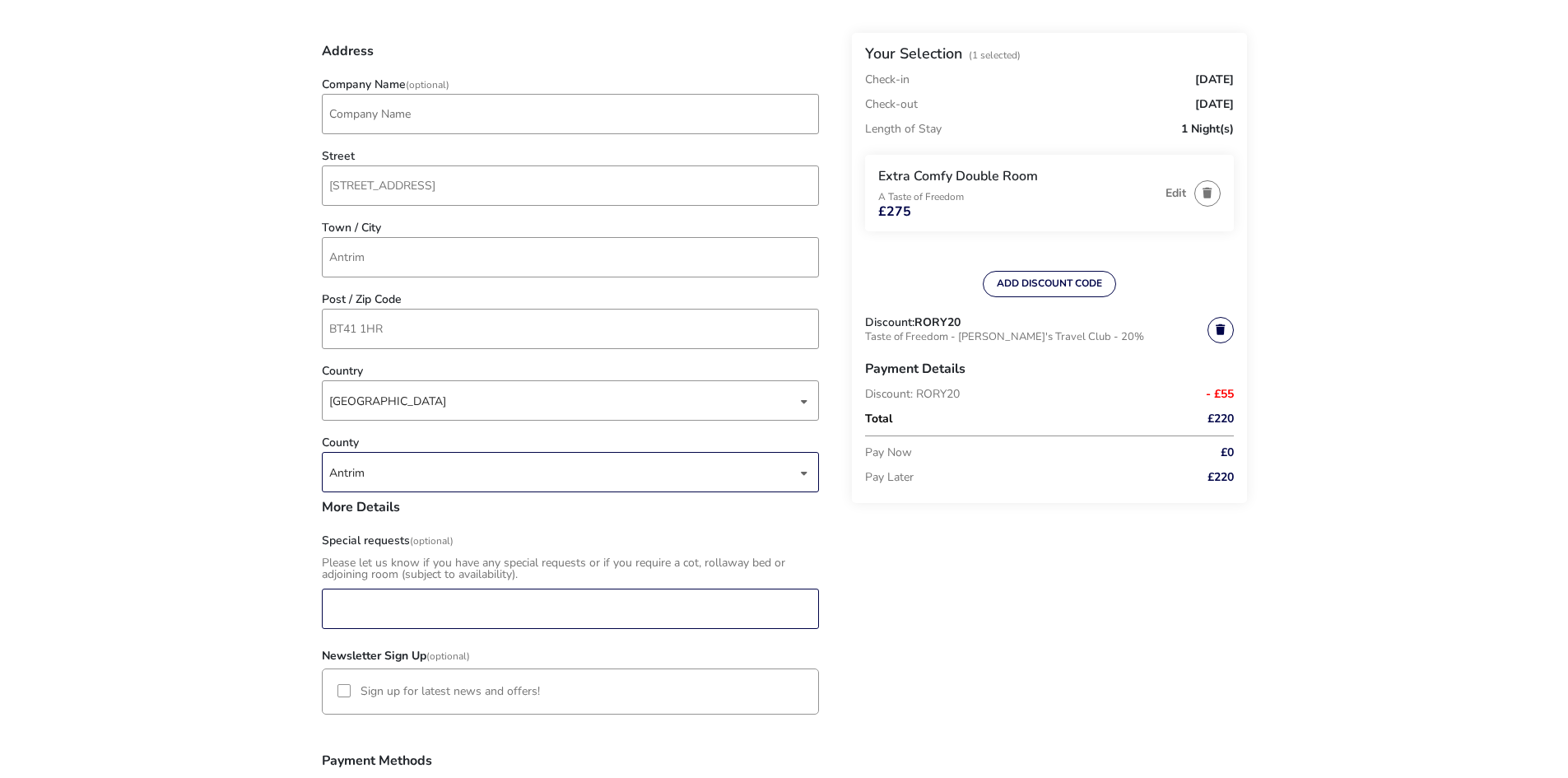
click at [429, 610] on input "Special requests (Optional)" at bounding box center [571, 608] width 498 height 40
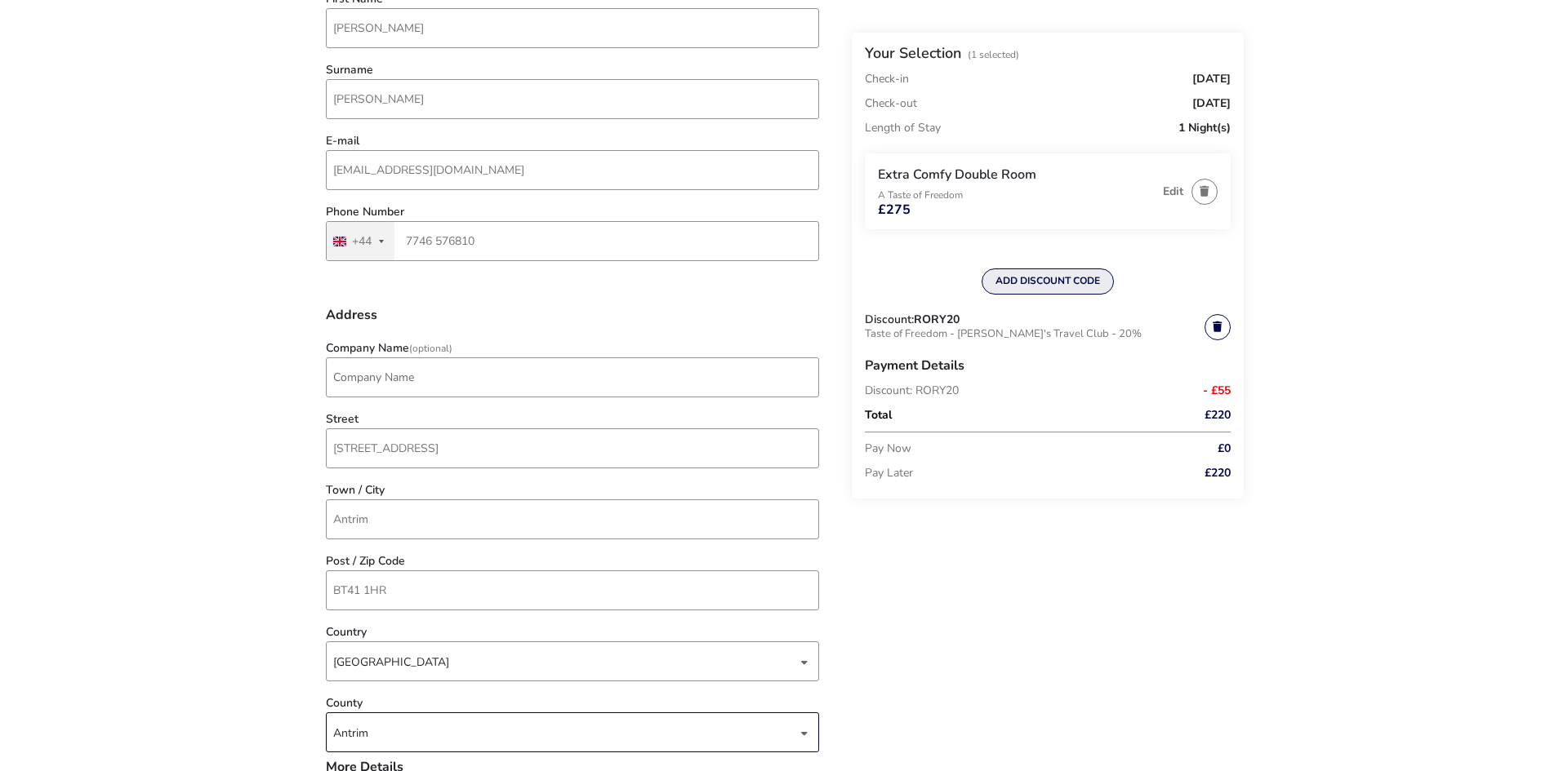
scroll to position [0, 0]
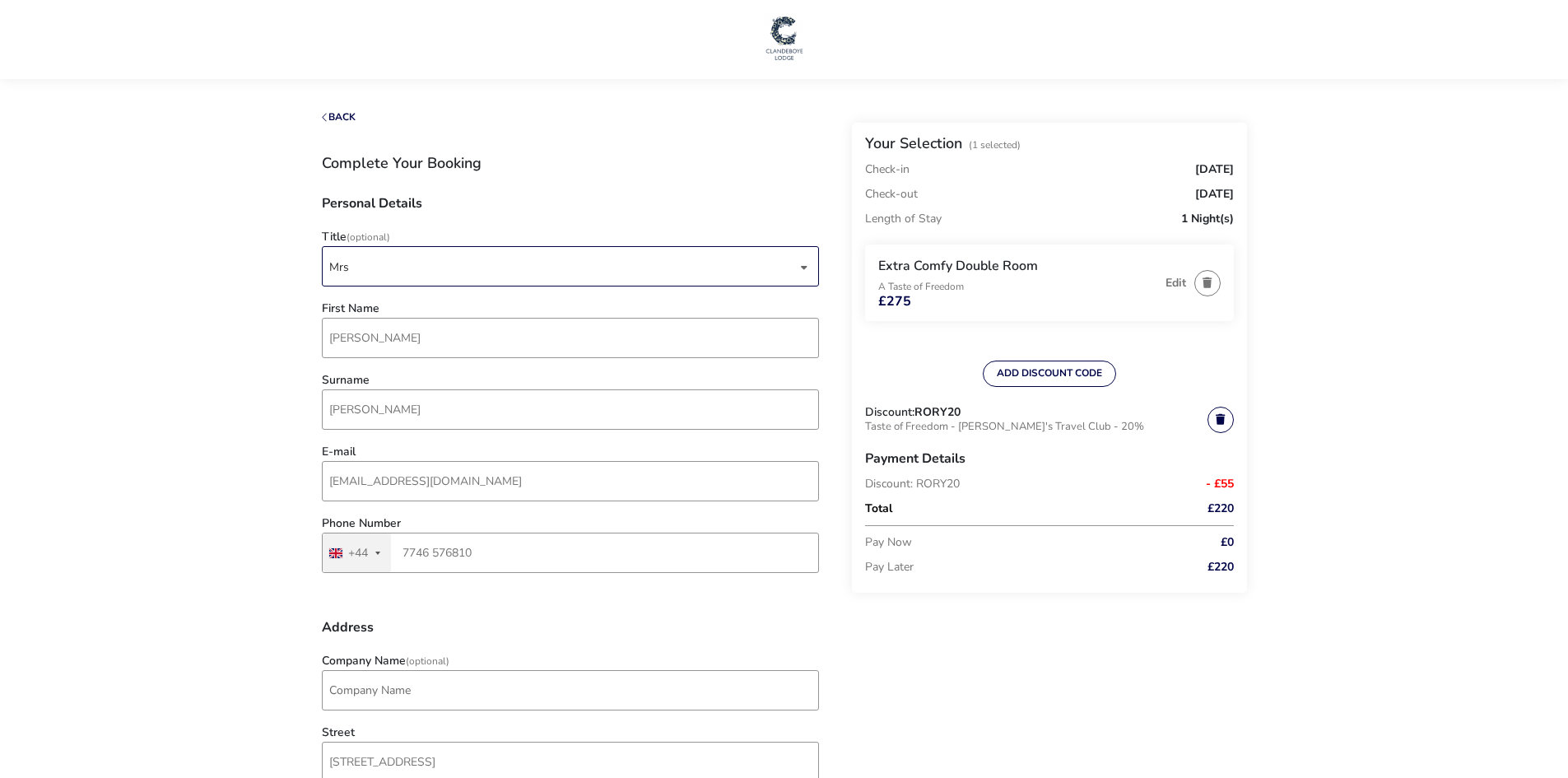
type input "Partners Birthday week-end"
